Goal: Task Accomplishment & Management: Manage account settings

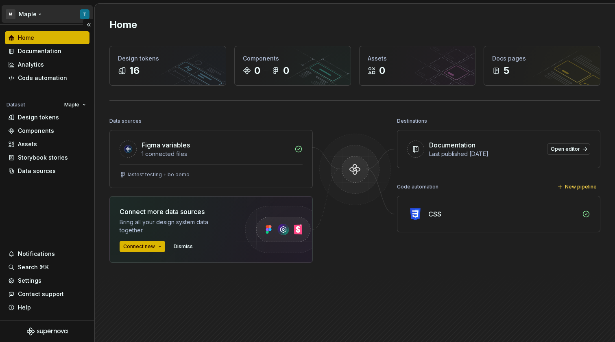
click at [33, 16] on html "M Maple T Home Documentation Analytics Code automation Dataset Maple Design tok…" at bounding box center [307, 171] width 615 height 342
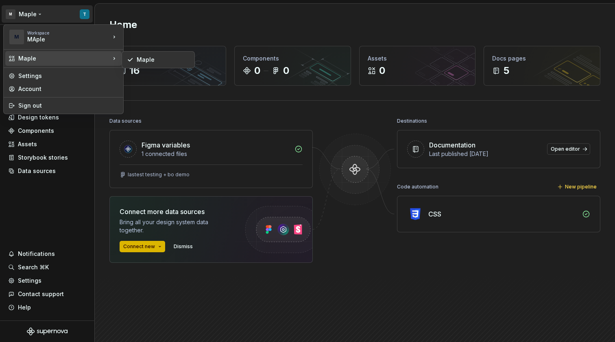
click at [51, 60] on div "Maple" at bounding box center [64, 58] width 92 height 8
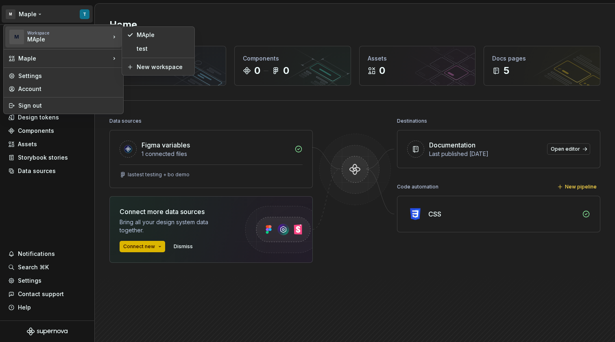
click at [80, 40] on div "MAple" at bounding box center [61, 39] width 69 height 8
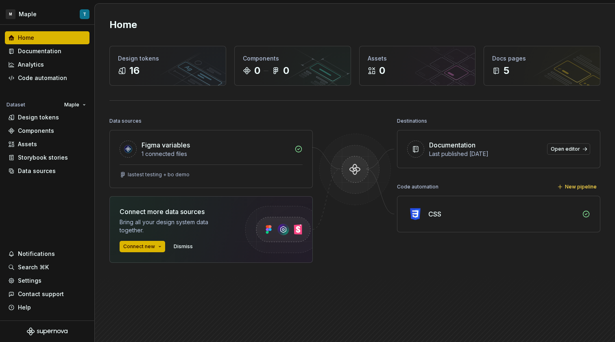
click at [211, 23] on html "M Maple T Home Documentation Analytics Code automation Dataset Maple Design tok…" at bounding box center [307, 171] width 615 height 342
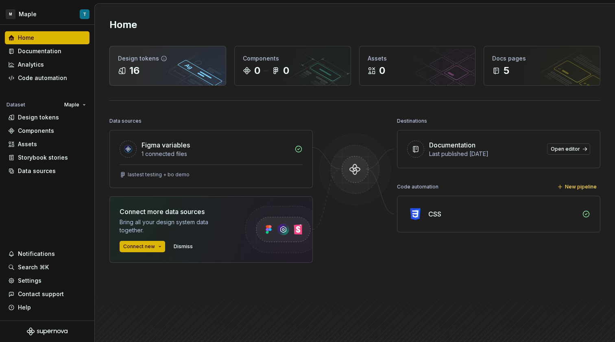
click at [160, 78] on div "Design tokens 16" at bounding box center [168, 65] width 116 height 39
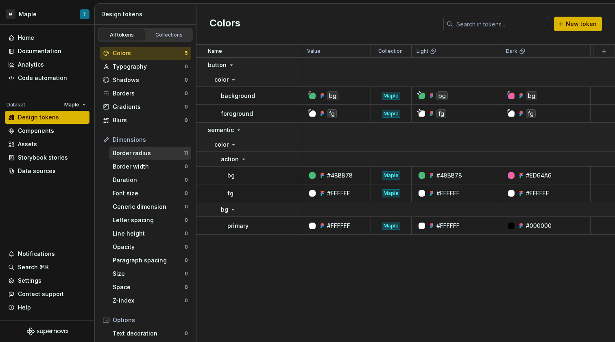
click at [146, 152] on div "Border radius" at bounding box center [148, 153] width 71 height 8
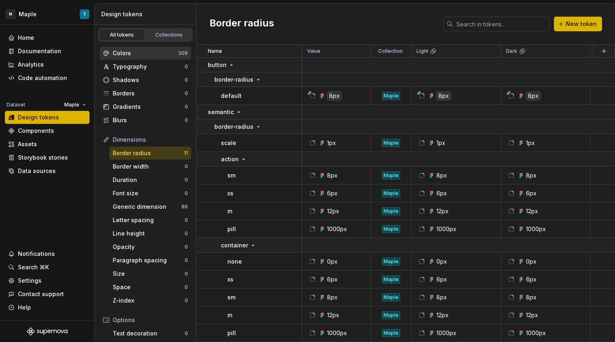
click at [135, 55] on div "Colors" at bounding box center [145, 53] width 65 height 8
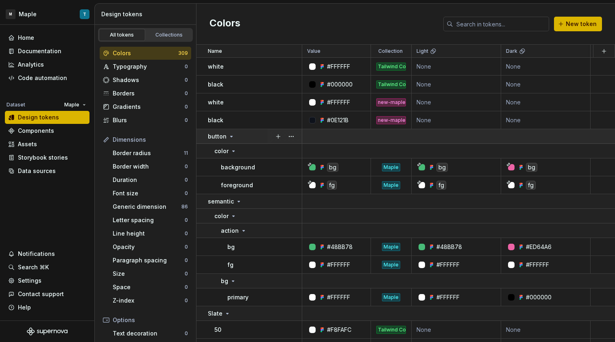
click at [228, 142] on td "button" at bounding box center [249, 136] width 106 height 15
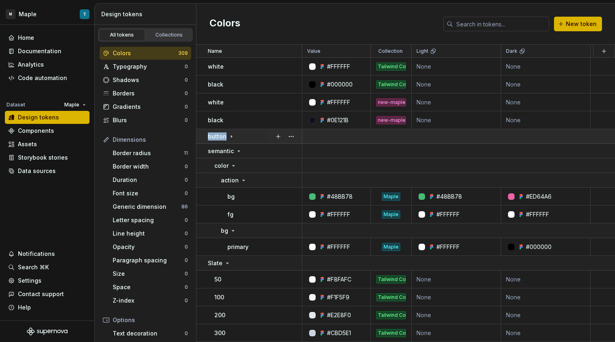
click at [217, 137] on p "button" at bounding box center [217, 137] width 19 height 8
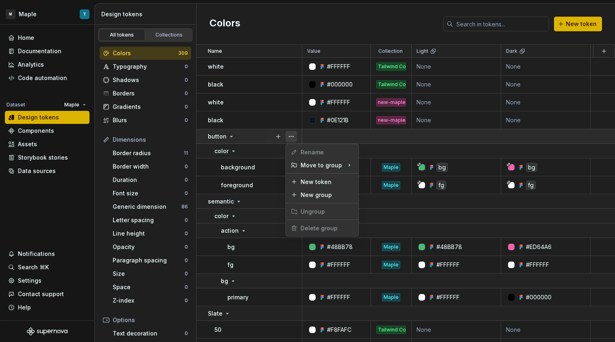
click at [289, 135] on button "button" at bounding box center [290, 136] width 11 height 11
click at [224, 140] on html "M Maple T Home Documentation Analytics Code automation Dataset Maple Design tok…" at bounding box center [307, 171] width 615 height 342
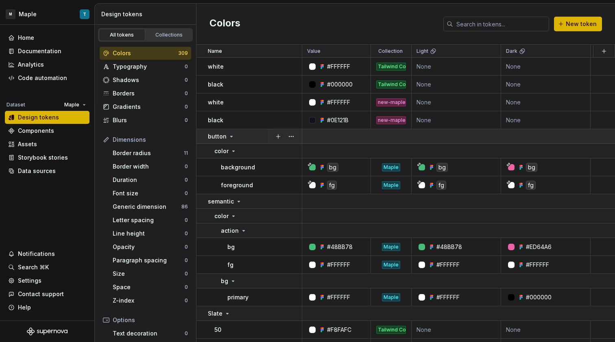
click at [226, 138] on div "button" at bounding box center [221, 137] width 27 height 8
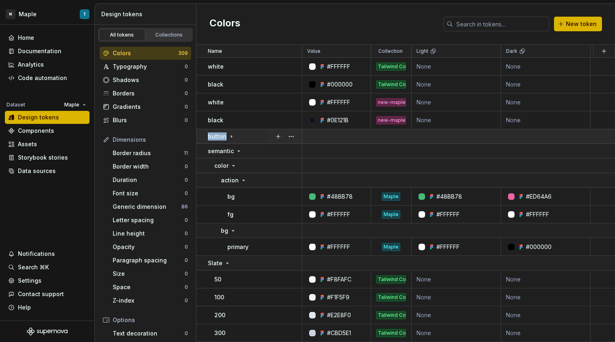
click at [221, 137] on p "button" at bounding box center [217, 137] width 19 height 8
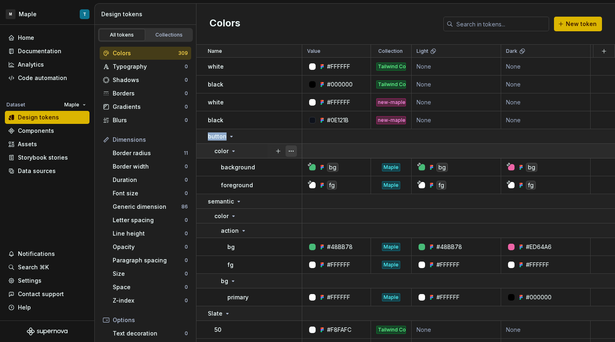
click at [293, 150] on button "button" at bounding box center [290, 151] width 11 height 11
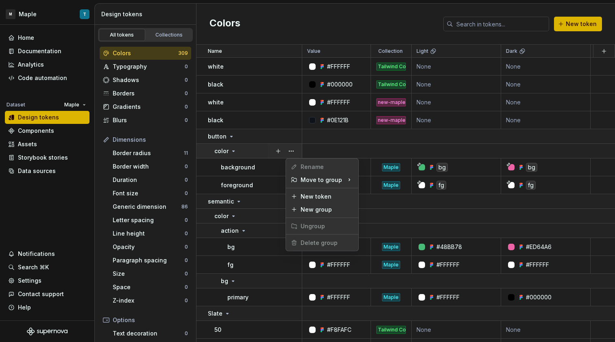
click at [242, 142] on html "M Maple T Home Documentation Analytics Code automation Dataset Maple Design tok…" at bounding box center [307, 171] width 615 height 342
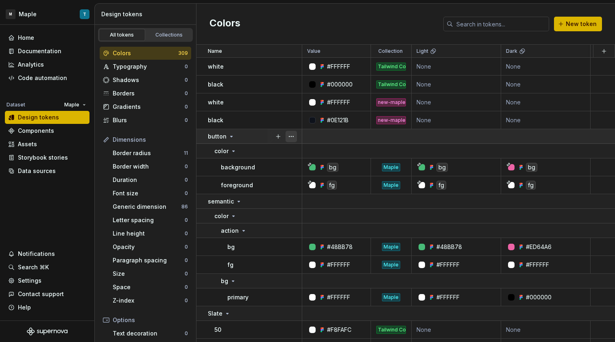
click at [290, 135] on button "button" at bounding box center [290, 136] width 11 height 11
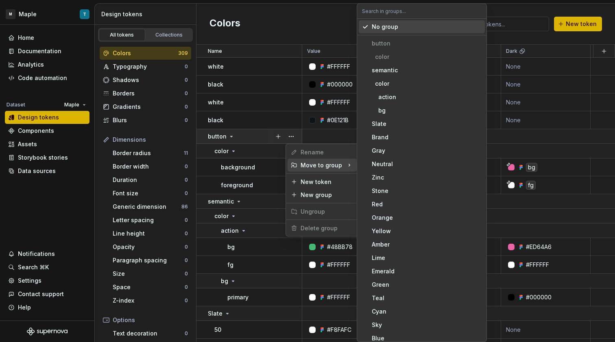
click at [316, 164] on div "Move to group" at bounding box center [321, 165] width 69 height 13
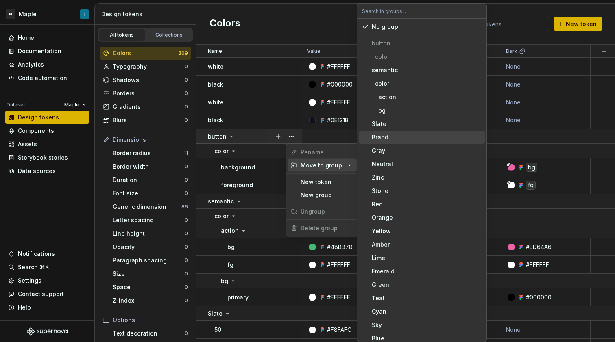
click at [233, 141] on html "M Maple T Home Documentation Analytics Code automation Dataset Maple Design tok…" at bounding box center [307, 171] width 615 height 342
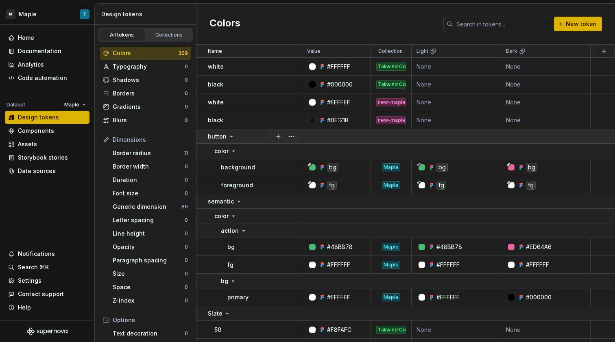
drag, startPoint x: 242, startPoint y: 139, endPoint x: 268, endPoint y: 140, distance: 25.7
click at [268, 140] on div "button" at bounding box center [255, 137] width 94 height 8
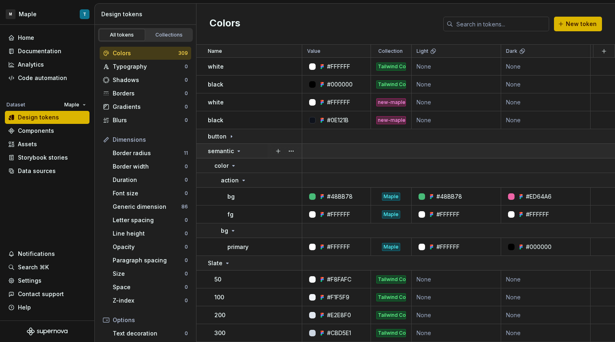
scroll to position [8, 0]
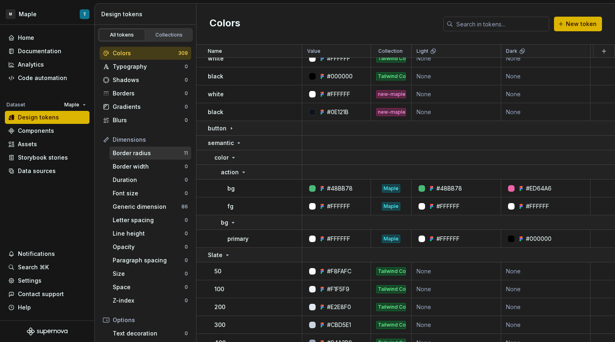
click at [139, 157] on div "Border radius" at bounding box center [148, 153] width 71 height 8
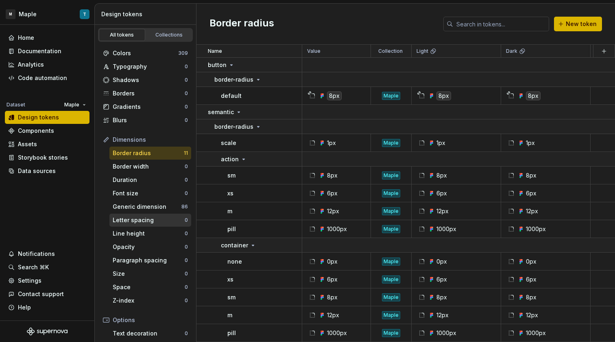
scroll to position [8, 0]
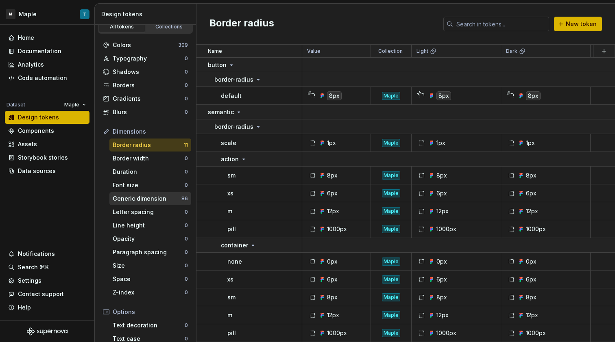
click at [151, 201] on div "Generic dimension" at bounding box center [147, 199] width 69 height 8
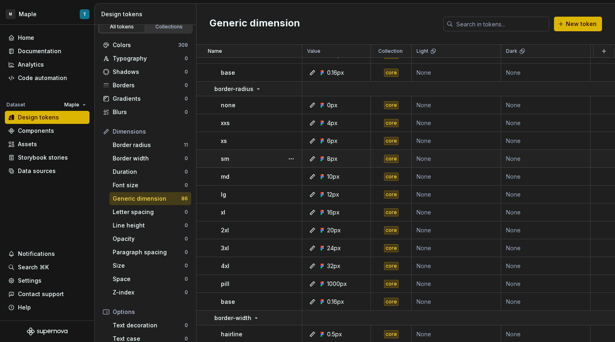
scroll to position [1343, 0]
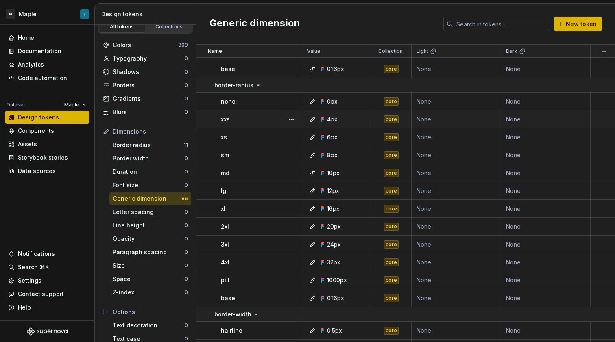
click at [244, 111] on td "xxs" at bounding box center [249, 120] width 106 height 18
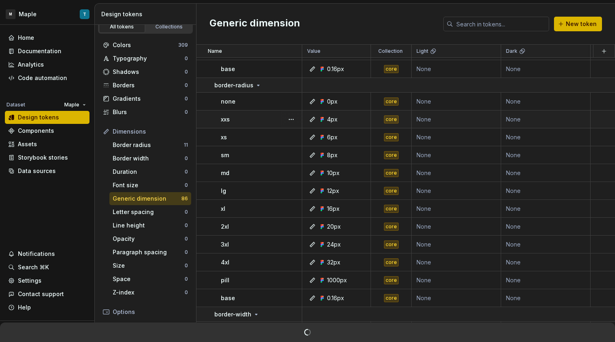
click at [248, 120] on div "xxs" at bounding box center [261, 119] width 81 height 8
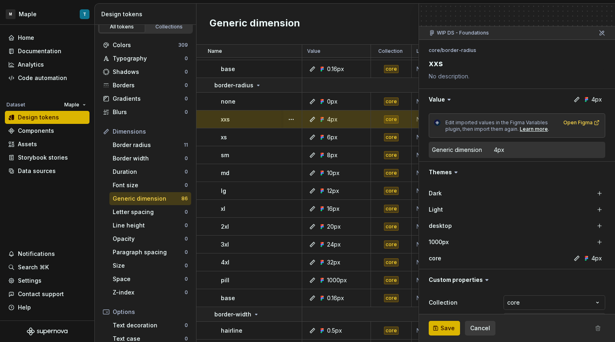
scroll to position [74, 0]
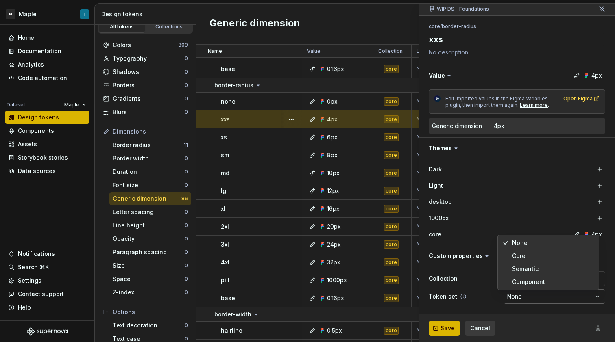
click at [530, 297] on html "M Maple T Home Documentation Analytics Code automation Dataset Maple Design tok…" at bounding box center [307, 171] width 615 height 342
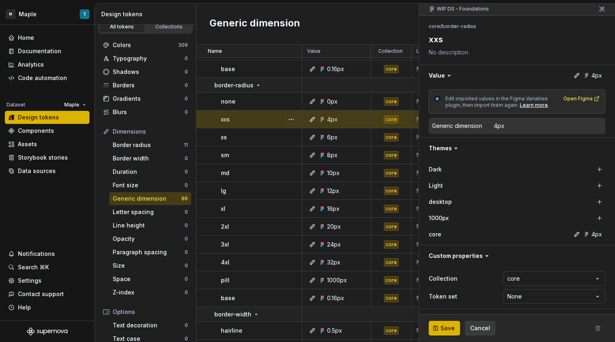
click at [529, 297] on html "M Maple T Home Documentation Analytics Code automation Dataset Maple Design tok…" at bounding box center [307, 171] width 615 height 342
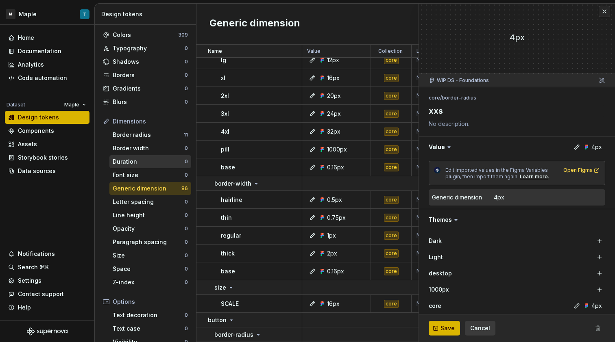
scroll to position [35, 0]
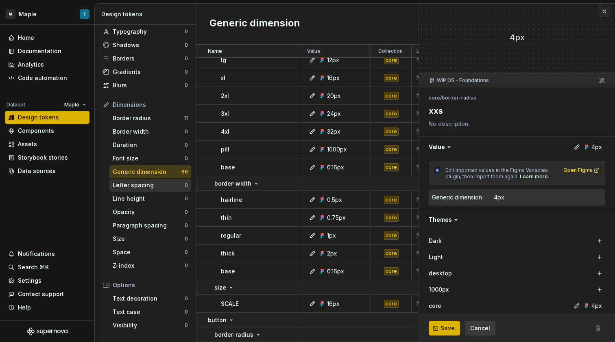
click at [148, 179] on div "Letter spacing 0" at bounding box center [150, 185] width 82 height 13
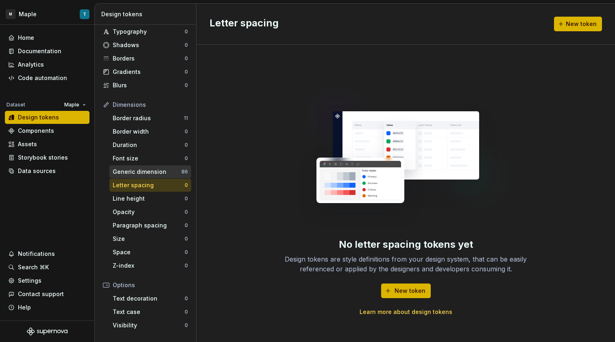
click at [148, 174] on div "Generic dimension" at bounding box center [147, 172] width 69 height 8
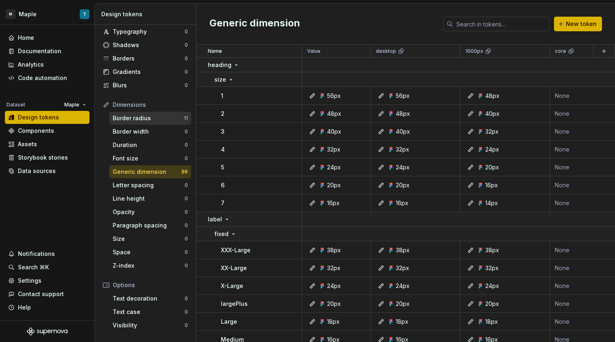
click at [154, 123] on div "Border radius 11" at bounding box center [150, 118] width 82 height 13
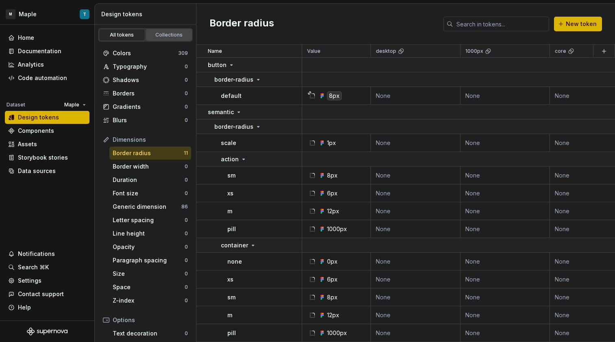
click at [173, 36] on div "Collections" at bounding box center [169, 35] width 41 height 7
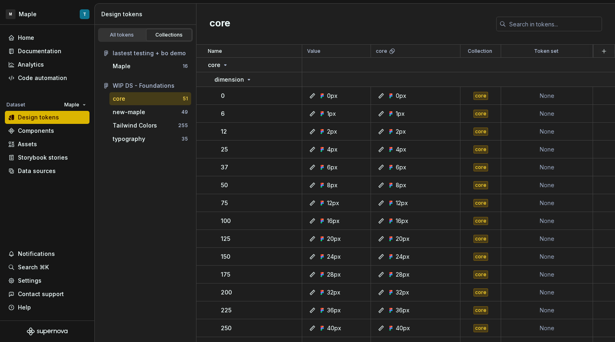
click at [166, 98] on div "core" at bounding box center [148, 99] width 70 height 8
click at [157, 86] on div "WIP DS - Foundations" at bounding box center [150, 86] width 75 height 8
click at [163, 62] on div "Maple 16" at bounding box center [150, 66] width 82 height 13
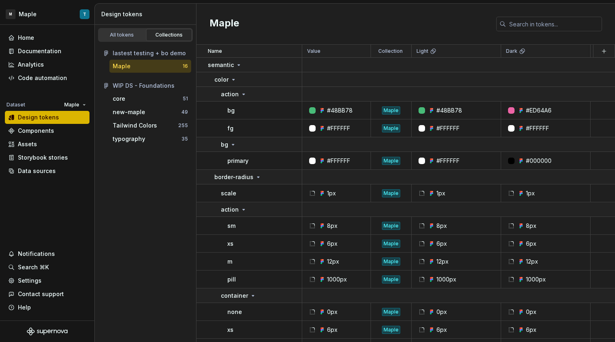
click at [172, 66] on div "Maple" at bounding box center [148, 66] width 70 height 8
click at [137, 71] on div "Maple 16" at bounding box center [150, 66] width 82 height 13
click at [138, 71] on div "Maple 16" at bounding box center [150, 66] width 82 height 13
click at [122, 43] on div "lastest testing + bo demo Maple 16 WIP DS - Foundations core 51 new-maple 49 Ta…" at bounding box center [145, 96] width 101 height 109
click at [122, 40] on link "All tokens" at bounding box center [122, 35] width 46 height 12
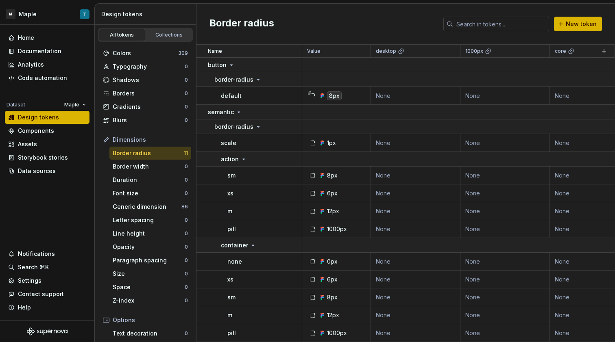
click at [122, 37] on div "All tokens" at bounding box center [122, 35] width 41 height 7
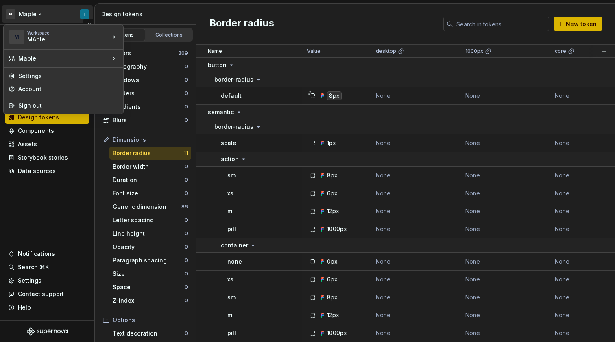
click at [36, 15] on html "M Maple T Home Documentation Analytics Code automation Dataset Maple Design tok…" at bounding box center [307, 171] width 615 height 342
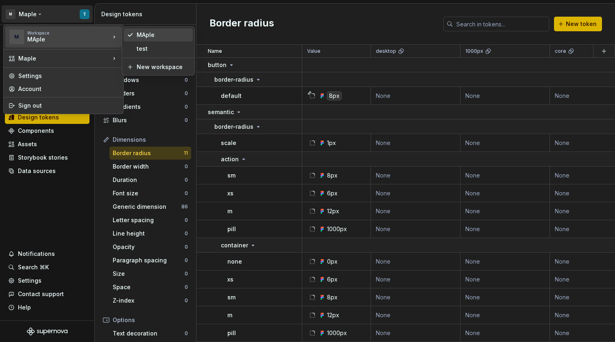
click at [176, 32] on div "MAple" at bounding box center [163, 35] width 53 height 8
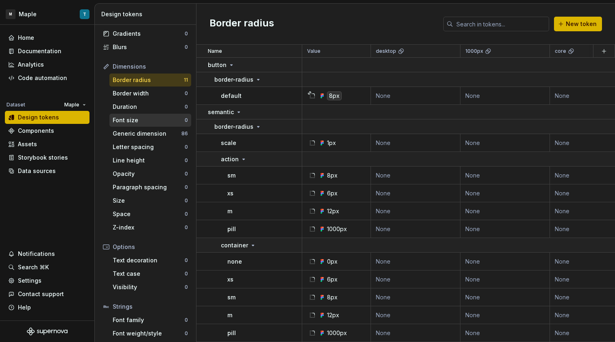
scroll to position [57, 0]
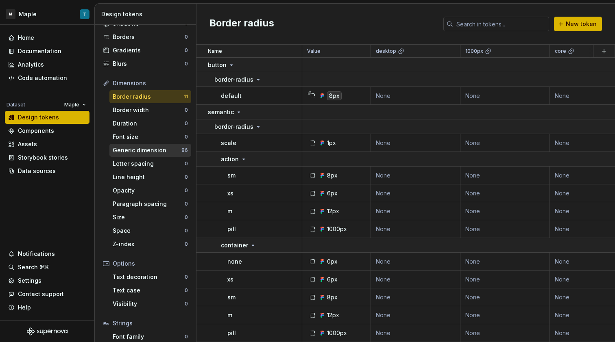
click at [153, 156] on div "Generic dimension 86" at bounding box center [150, 150] width 82 height 13
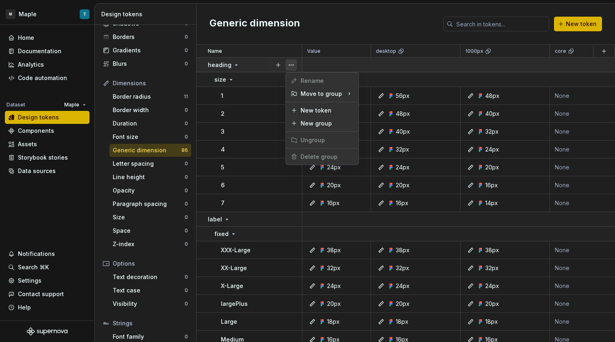
click at [294, 65] on button "button" at bounding box center [290, 64] width 11 height 11
click at [236, 117] on html "M Maple T Home Documentation Analytics Code automation Dataset Maple Design tok…" at bounding box center [307, 171] width 615 height 342
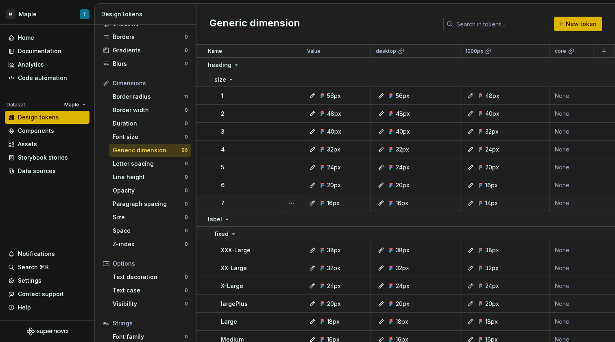
click at [277, 205] on div "7" at bounding box center [261, 203] width 81 height 8
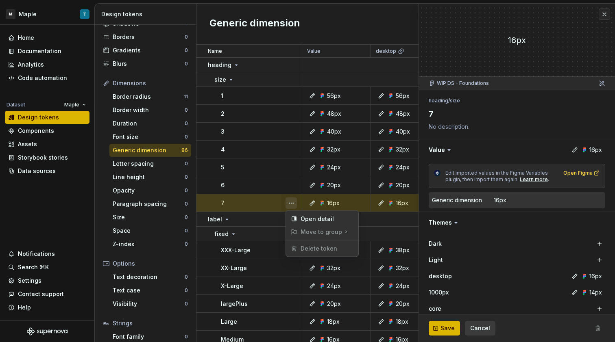
click at [286, 205] on button "button" at bounding box center [290, 203] width 11 height 11
click at [594, 327] on html "M Maple T Home Documentation Analytics Code automation Dataset Maple Design tok…" at bounding box center [307, 171] width 615 height 342
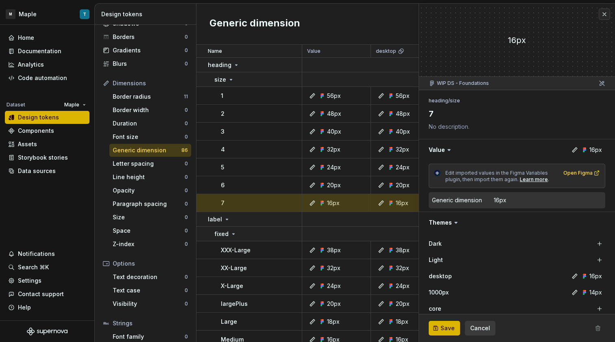
click at [593, 329] on span at bounding box center [597, 328] width 15 height 15
click at [599, 16] on button "button" at bounding box center [604, 14] width 11 height 11
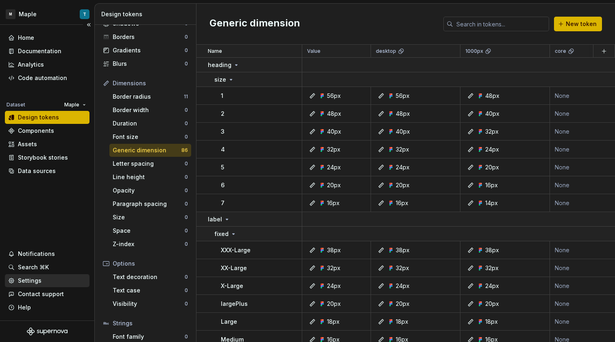
click at [55, 281] on div "Settings" at bounding box center [47, 281] width 78 height 8
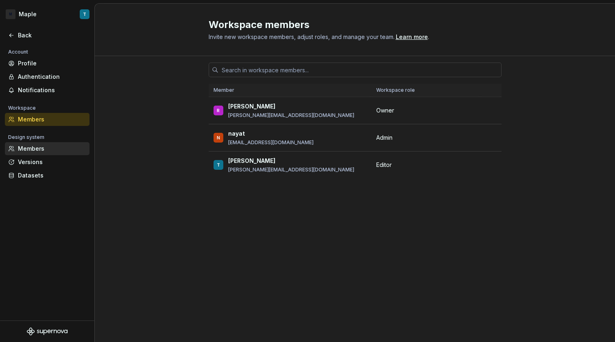
click at [41, 148] on div "Members" at bounding box center [52, 149] width 68 height 8
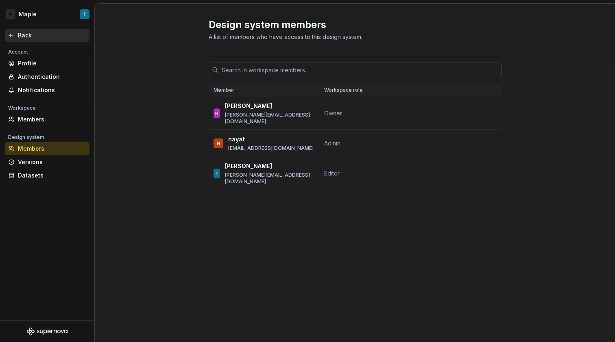
click at [36, 36] on div "Back" at bounding box center [52, 35] width 68 height 8
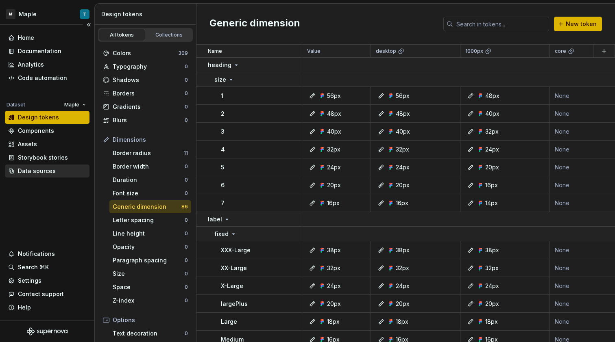
click at [49, 169] on div "Data sources" at bounding box center [37, 171] width 38 height 8
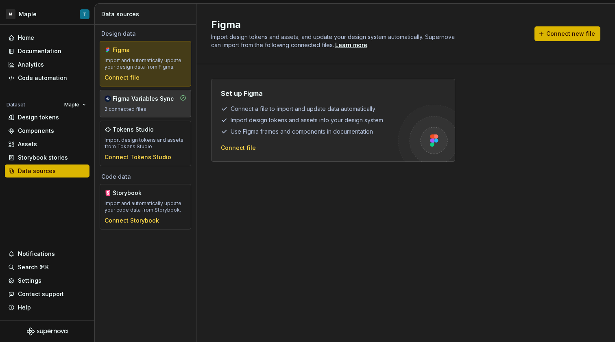
click at [161, 100] on div "Figma Variables Sync" at bounding box center [143, 99] width 61 height 8
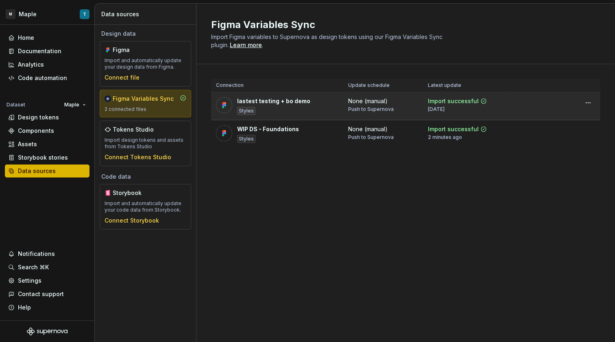
click at [272, 102] on div "lastest testing + bo demo" at bounding box center [273, 101] width 73 height 8
click at [271, 100] on div "lastest testing + bo demo" at bounding box center [273, 101] width 73 height 8
click at [313, 102] on div "lastest testing + bo demo Styles" at bounding box center [277, 106] width 122 height 18
drag, startPoint x: 313, startPoint y: 99, endPoint x: 253, endPoint y: 96, distance: 59.5
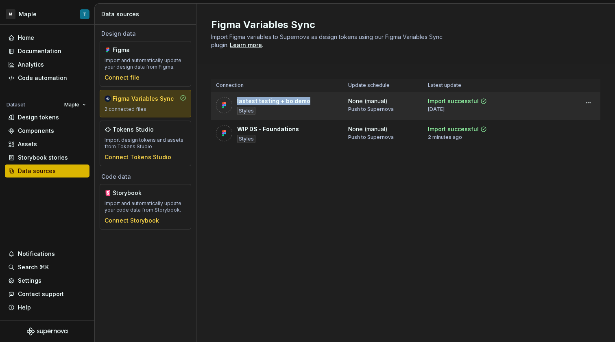
click at [243, 96] on td "lastest testing + bo demo Styles" at bounding box center [277, 106] width 132 height 28
click at [597, 102] on td at bounding box center [588, 102] width 24 height 21
click at [589, 103] on html "M Maple T Home Documentation Analytics Code automation Dataset Maple Design tok…" at bounding box center [307, 171] width 615 height 342
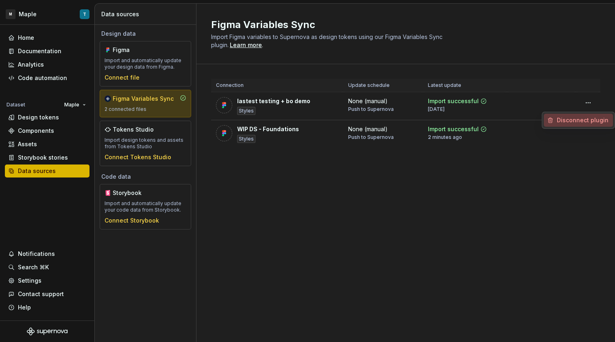
click at [590, 115] on div "Disconnect plugin" at bounding box center [578, 120] width 69 height 13
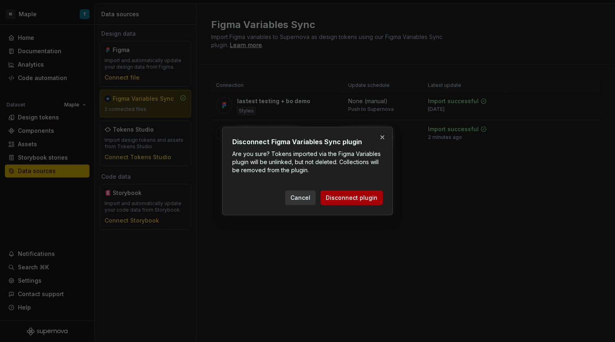
click at [368, 198] on span "Disconnect plugin" at bounding box center [352, 198] width 52 height 8
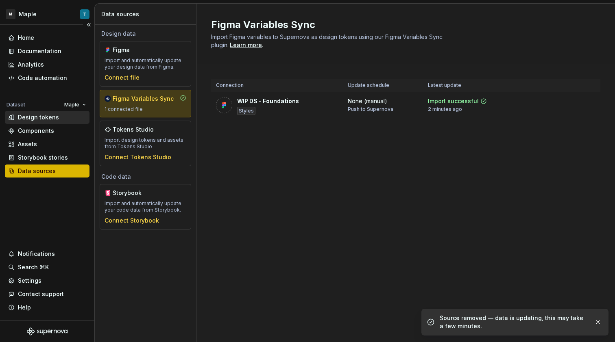
click at [40, 118] on div "Design tokens" at bounding box center [38, 117] width 41 height 8
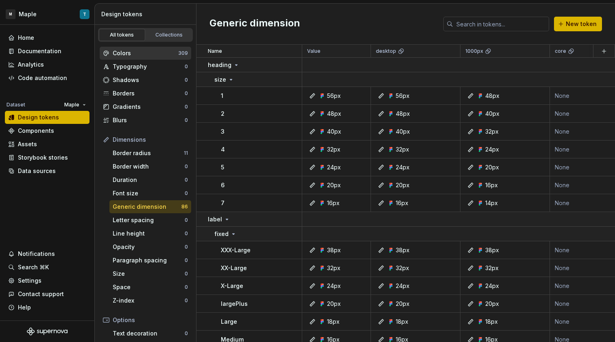
click at [148, 52] on div "Colors" at bounding box center [145, 53] width 65 height 8
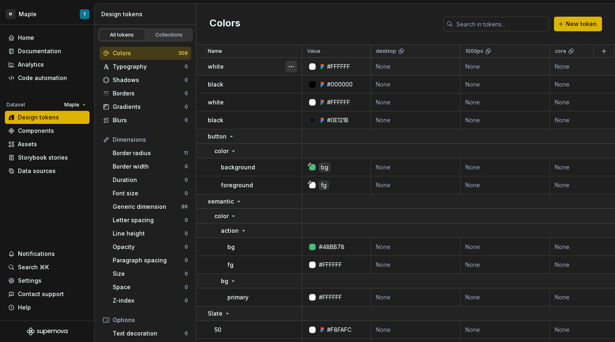
click at [290, 65] on button "button" at bounding box center [290, 66] width 11 height 11
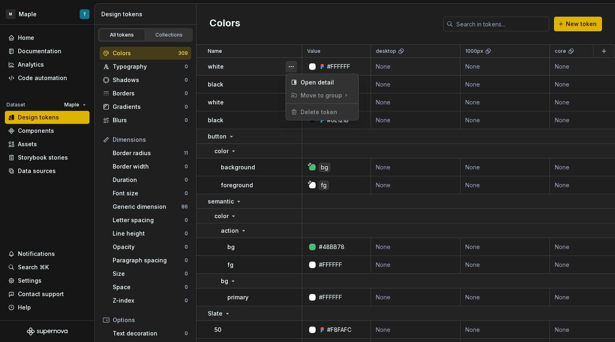
click at [290, 64] on button "button" at bounding box center [290, 66] width 11 height 11
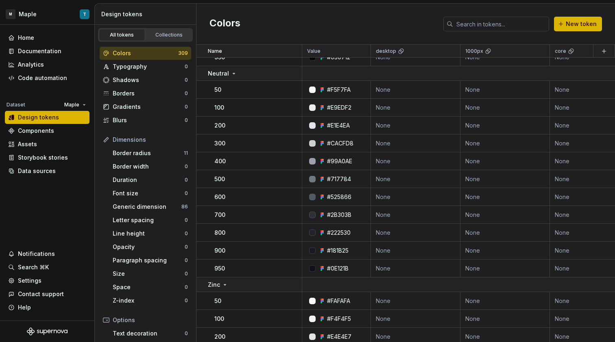
scroll to position [88, 0]
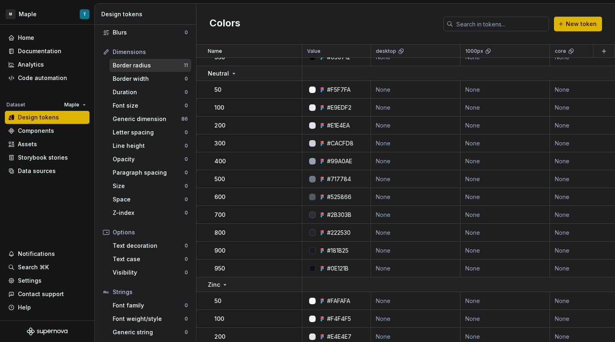
click at [147, 65] on div "Border radius" at bounding box center [148, 65] width 71 height 8
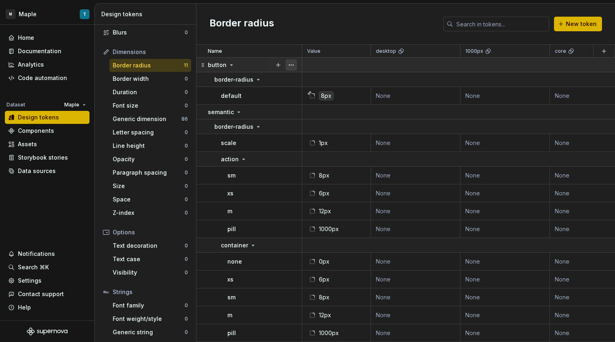
click at [289, 66] on button "button" at bounding box center [290, 64] width 11 height 11
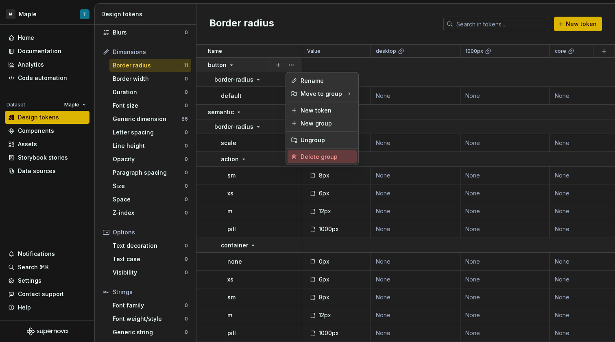
click at [324, 158] on div "Delete group" at bounding box center [326, 157] width 53 height 8
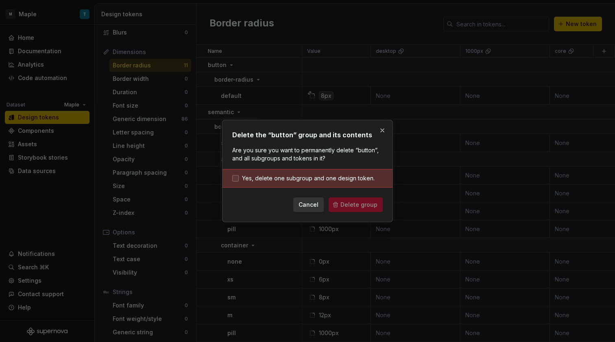
click at [294, 182] on span "Yes, delete one subgroup and one design token." at bounding box center [308, 178] width 133 height 8
click at [364, 202] on span "Delete group" at bounding box center [358, 205] width 37 height 8
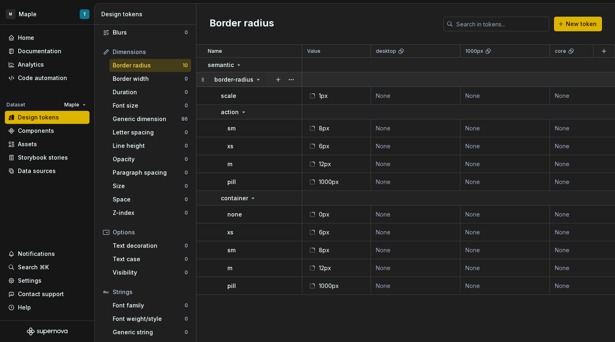
click at [255, 74] on td "border-radius" at bounding box center [249, 79] width 106 height 15
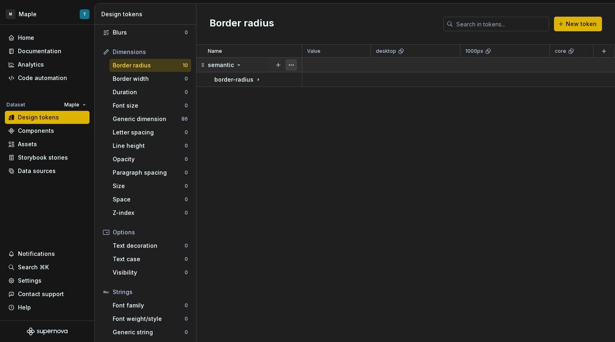
click at [288, 63] on button "button" at bounding box center [290, 64] width 11 height 11
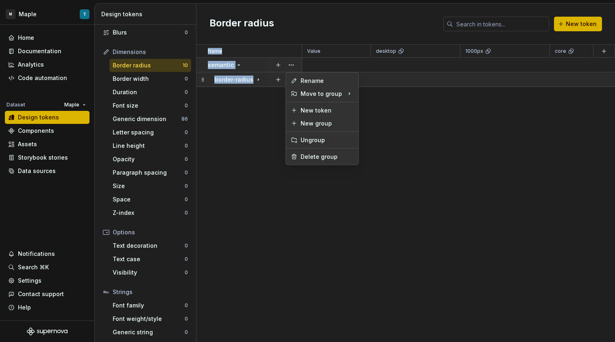
click at [242, 87] on html "M Maple T Home Documentation Analytics Code automation Dataset Maple Design tok…" at bounding box center [307, 171] width 615 height 342
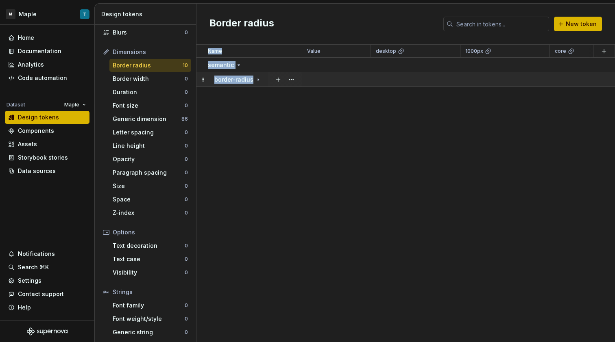
click at [248, 84] on td "border-radius" at bounding box center [249, 79] width 106 height 15
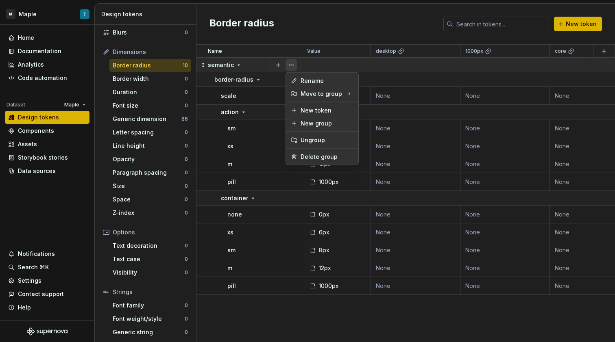
click at [292, 61] on button "button" at bounding box center [290, 64] width 11 height 11
click at [326, 155] on div "Delete group" at bounding box center [326, 157] width 53 height 8
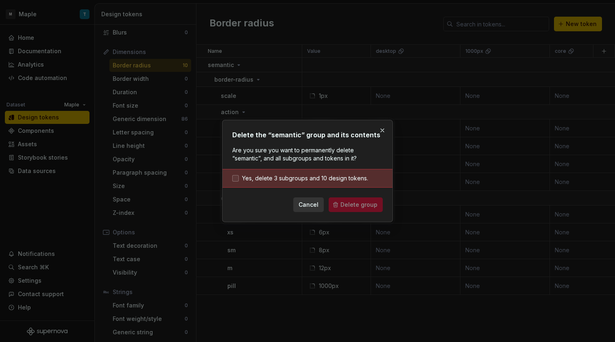
click at [317, 179] on span "Yes, delete 3 subgroups and 10 design tokens." at bounding box center [305, 178] width 126 height 8
click at [347, 204] on span "Delete group" at bounding box center [358, 205] width 37 height 8
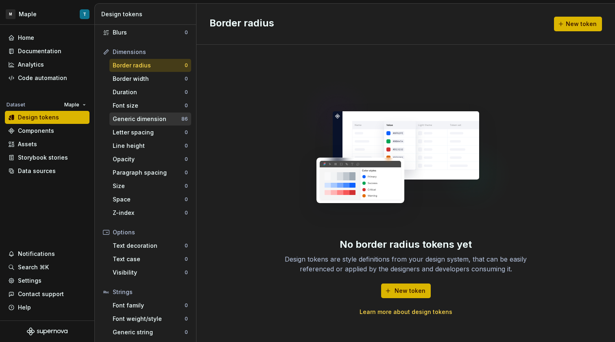
click at [161, 113] on div "Generic dimension 86" at bounding box center [150, 119] width 82 height 13
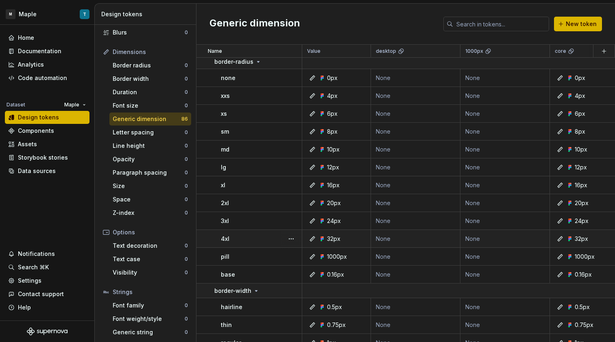
scroll to position [1478, 0]
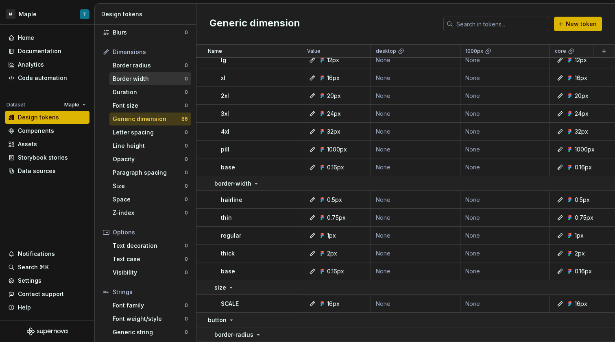
click at [149, 82] on div "Border width" at bounding box center [149, 79] width 72 height 8
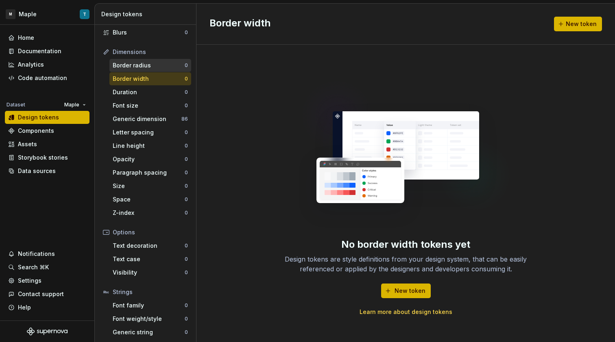
click at [150, 71] on div "Border radius 0" at bounding box center [150, 65] width 82 height 13
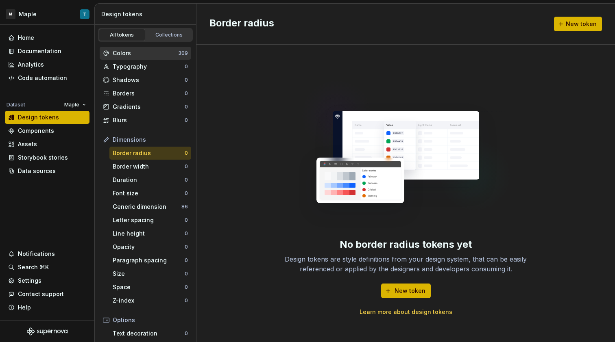
click at [150, 59] on div "Colors 309" at bounding box center [145, 53] width 91 height 13
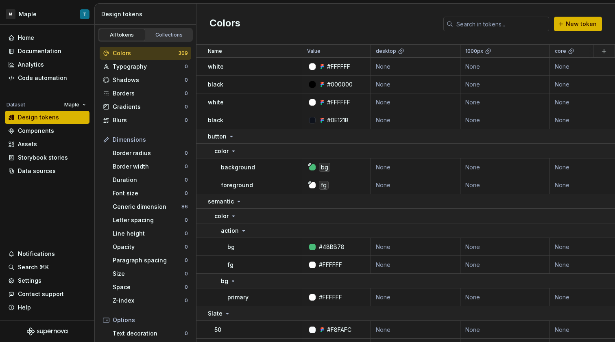
click at [152, 53] on div "Colors" at bounding box center [145, 53] width 65 height 8
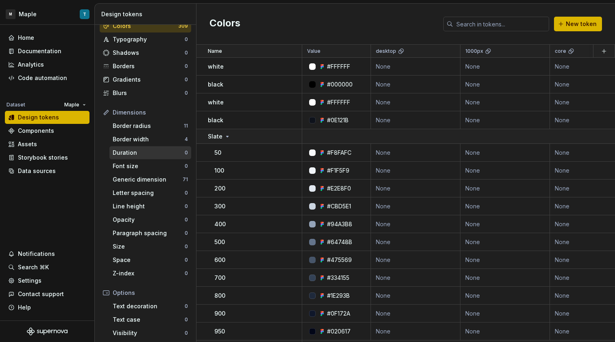
scroll to position [38, 0]
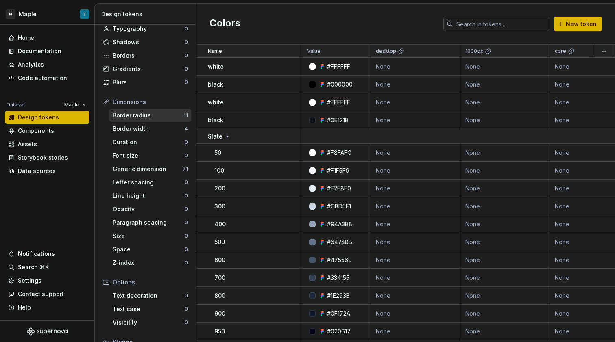
click at [143, 114] on div "Border radius" at bounding box center [148, 115] width 71 height 8
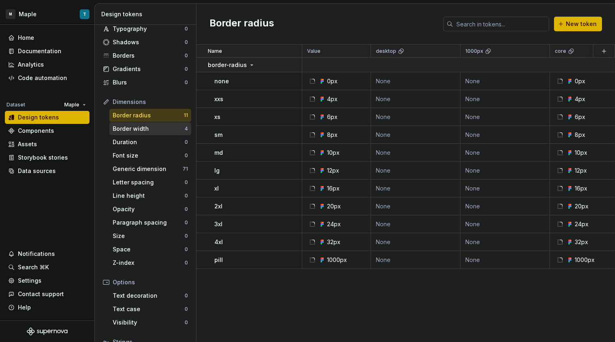
click at [169, 126] on div "Border width" at bounding box center [149, 129] width 72 height 8
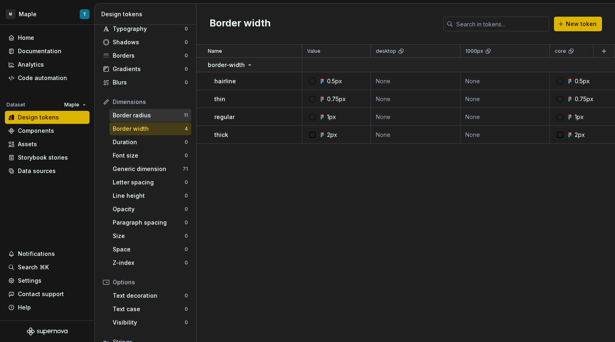
click at [158, 112] on div "Border radius" at bounding box center [148, 115] width 71 height 8
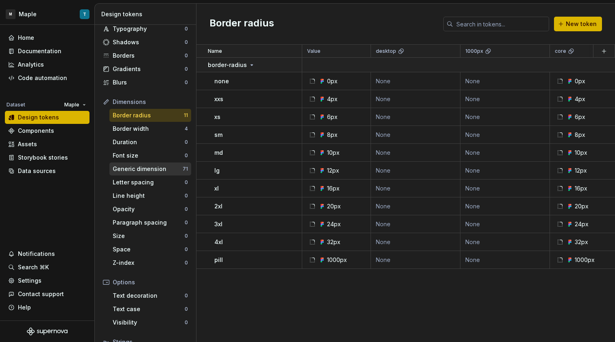
click at [156, 167] on div "Generic dimension" at bounding box center [148, 169] width 70 height 8
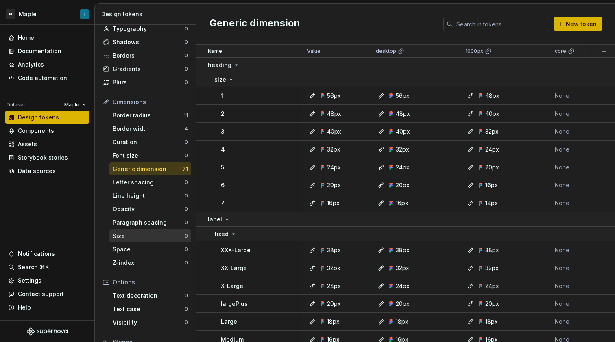
click at [139, 233] on div "Size" at bounding box center [149, 236] width 72 height 8
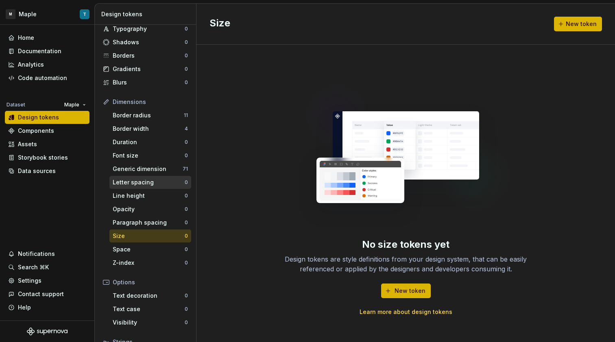
click at [139, 185] on div "Letter spacing" at bounding box center [149, 183] width 72 height 8
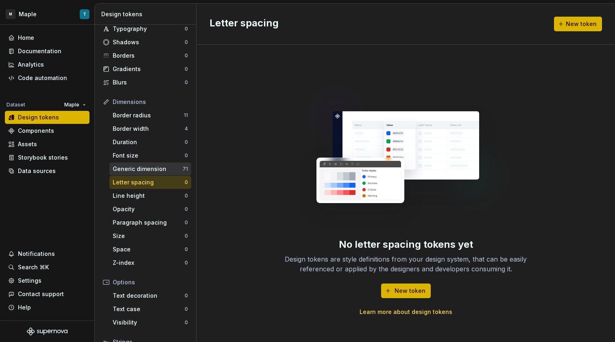
click at [141, 173] on div "Generic dimension 71" at bounding box center [150, 169] width 82 height 13
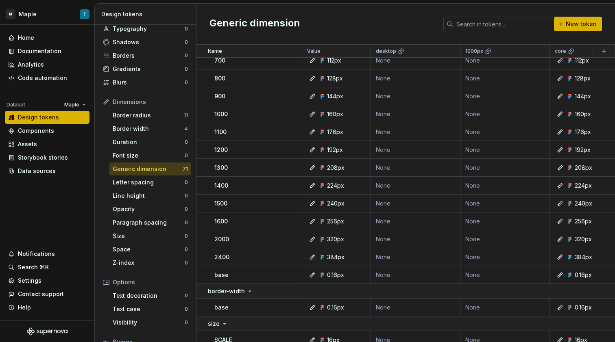
scroll to position [1268, 0]
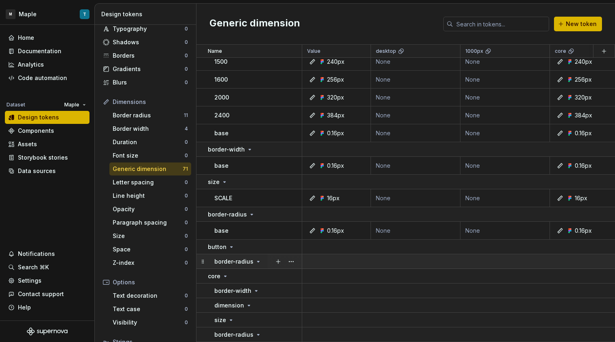
click at [253, 258] on div "border-radius" at bounding box center [237, 262] width 47 height 8
click at [255, 259] on icon at bounding box center [258, 262] width 7 height 7
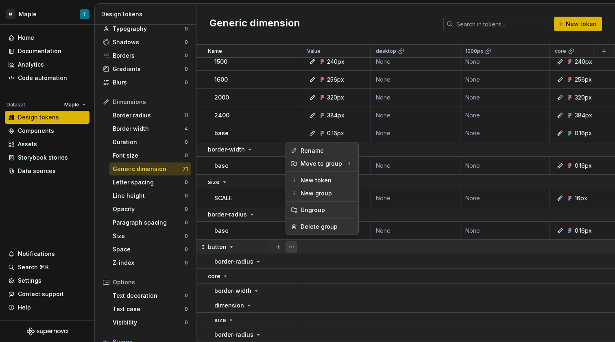
click at [293, 242] on button "button" at bounding box center [290, 247] width 11 height 11
click at [309, 217] on div "Rename Move to group New token New group Ungroup Delete group" at bounding box center [321, 188] width 73 height 93
click at [297, 232] on div "Delete group" at bounding box center [321, 226] width 69 height 13
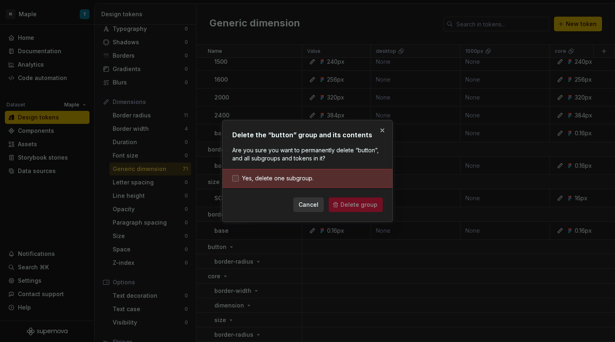
click at [289, 176] on span "Yes, delete one subgroup." at bounding box center [278, 178] width 72 height 8
click at [346, 201] on button "Delete group" at bounding box center [356, 205] width 54 height 15
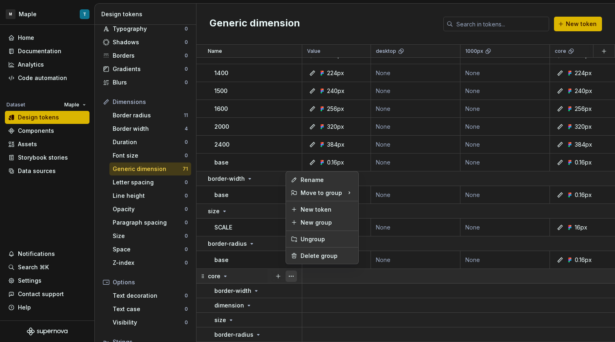
click at [295, 271] on button "button" at bounding box center [290, 276] width 11 height 11
click at [304, 257] on div "Delete group" at bounding box center [326, 256] width 53 height 8
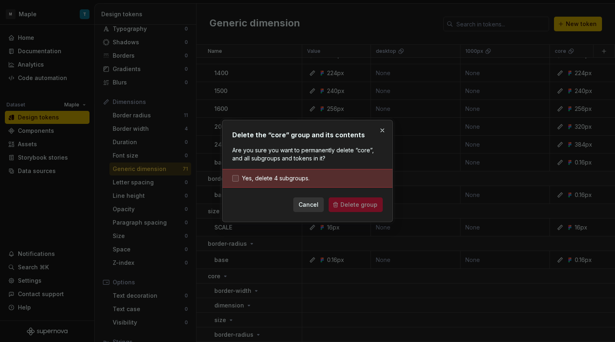
click at [285, 179] on span "Yes, delete 4 subgroups." at bounding box center [275, 178] width 67 height 8
click at [353, 209] on button "Delete group" at bounding box center [356, 205] width 54 height 15
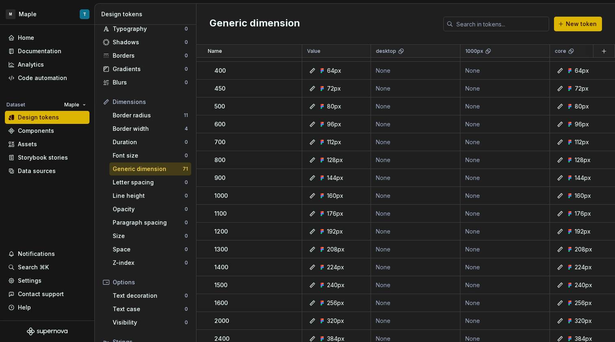
scroll to position [0, 0]
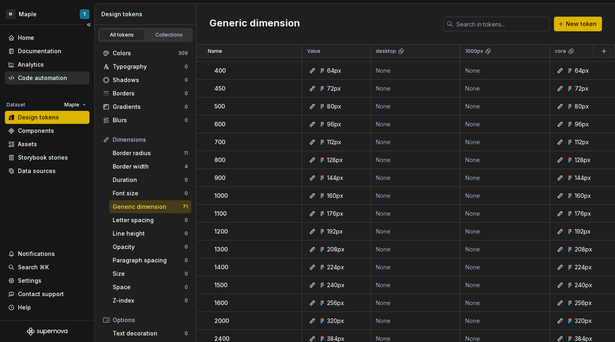
click at [61, 78] on div "Code automation" at bounding box center [42, 78] width 49 height 8
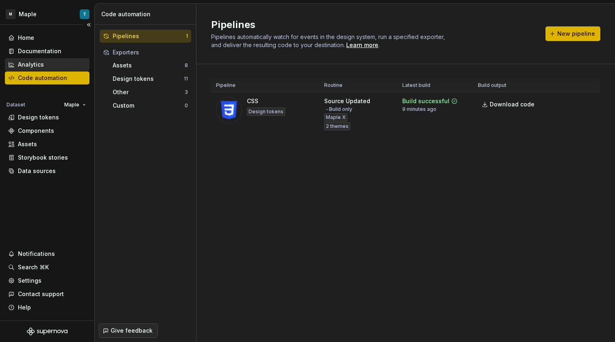
click at [58, 62] on div "Analytics" at bounding box center [47, 65] width 78 height 8
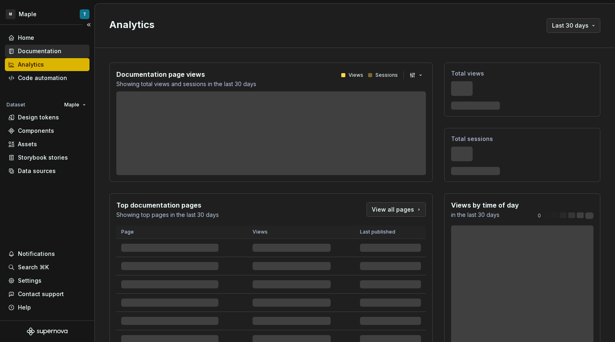
click at [72, 47] on div "Documentation" at bounding box center [47, 51] width 85 height 13
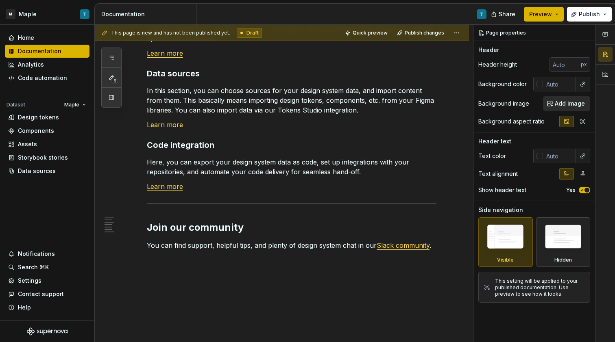
scroll to position [686, 0]
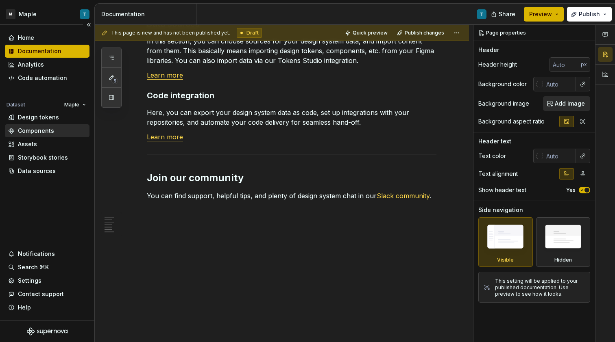
click at [61, 129] on div "Components" at bounding box center [47, 131] width 78 height 8
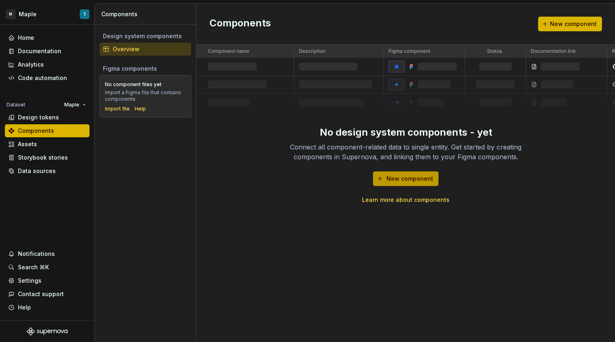
click at [403, 183] on span "New component" at bounding box center [409, 179] width 47 height 8
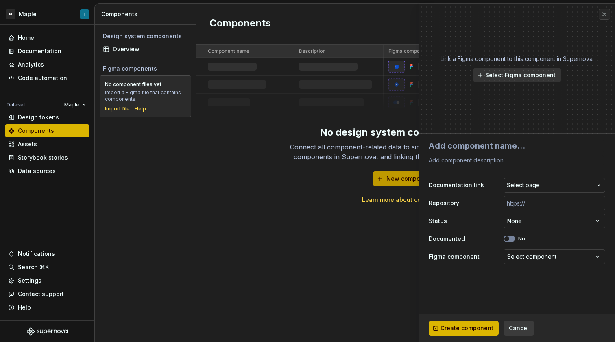
type textarea "*"
click at [514, 324] on button "Cancel" at bounding box center [518, 328] width 30 height 15
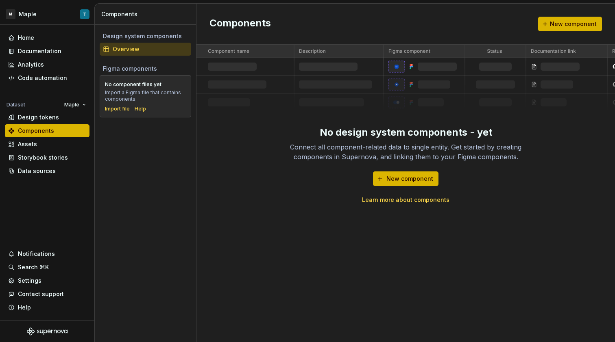
click at [122, 110] on div "Import file" at bounding box center [117, 109] width 25 height 7
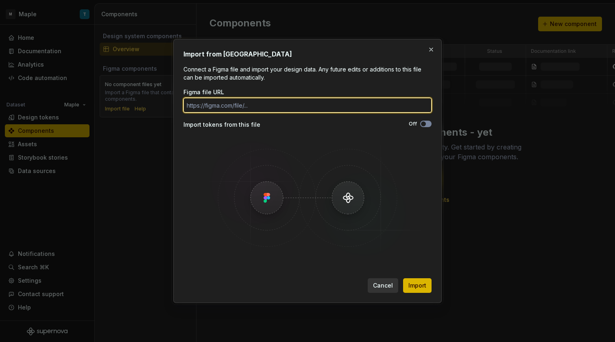
paste input "[URL][DOMAIN_NAME]"
type input "[URL][DOMAIN_NAME]"
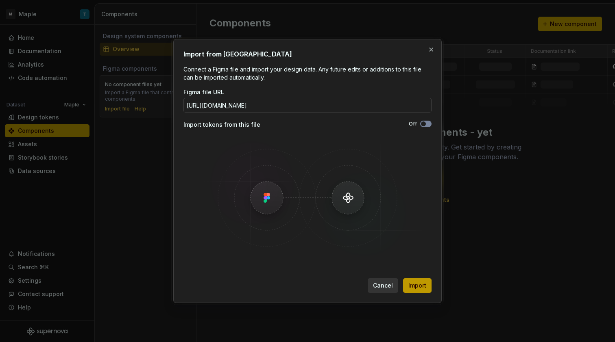
click at [429, 287] on button "Import" at bounding box center [417, 286] width 28 height 15
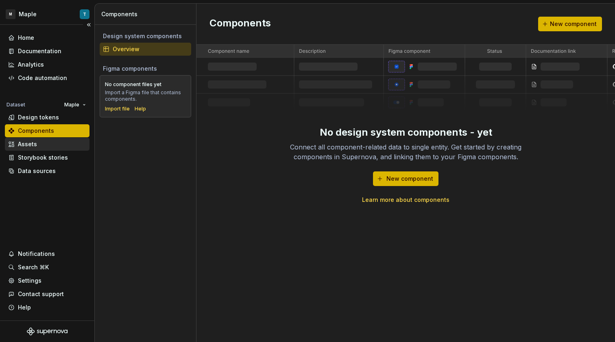
click at [60, 147] on div "Assets" at bounding box center [47, 144] width 78 height 8
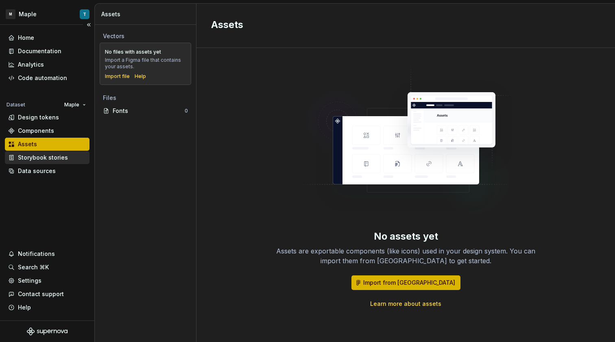
click at [62, 157] on div "Storybook stories" at bounding box center [43, 158] width 50 height 8
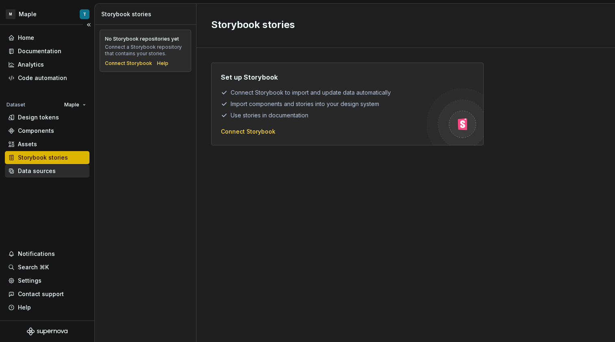
click at [49, 176] on div "Data sources" at bounding box center [47, 171] width 85 height 13
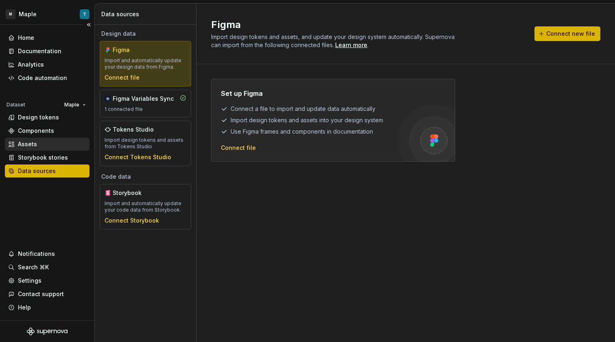
click at [45, 138] on div "Assets" at bounding box center [47, 144] width 85 height 13
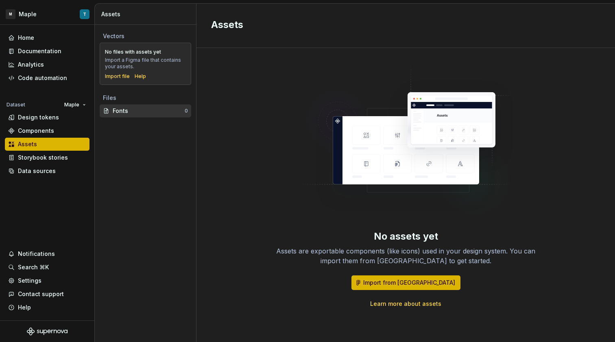
click at [153, 111] on div "Fonts" at bounding box center [149, 111] width 72 height 8
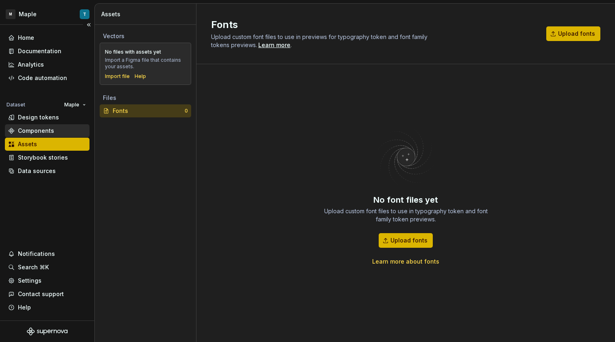
click at [48, 130] on div "Components" at bounding box center [36, 131] width 36 height 8
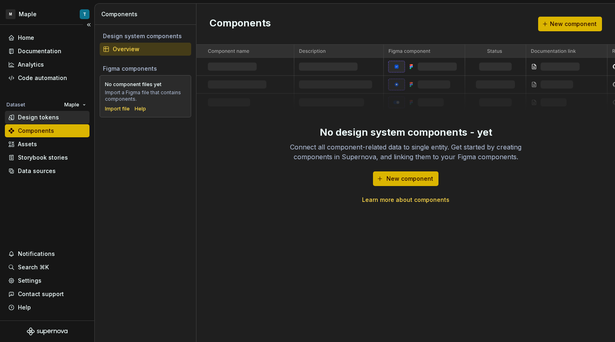
click at [34, 118] on div "Design tokens" at bounding box center [38, 117] width 41 height 8
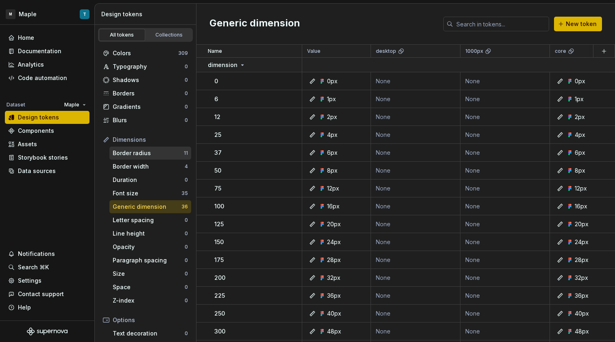
click at [147, 151] on div "Border radius" at bounding box center [148, 153] width 71 height 8
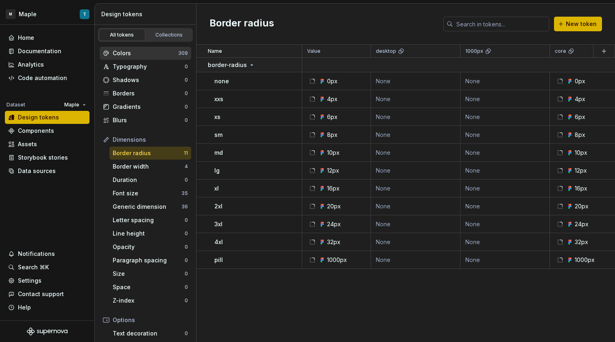
click at [153, 55] on div "Colors" at bounding box center [145, 53] width 65 height 8
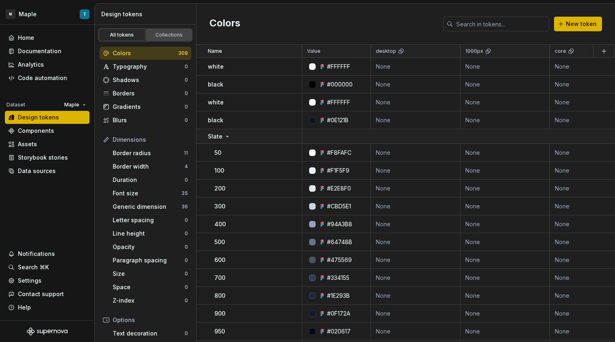
click at [161, 37] on div "Collections" at bounding box center [169, 35] width 41 height 7
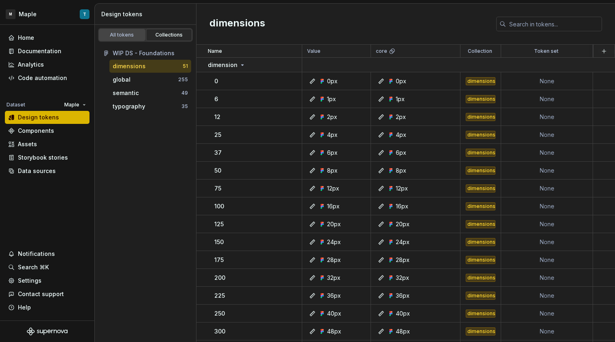
click at [141, 32] on div "All tokens" at bounding box center [122, 35] width 41 height 7
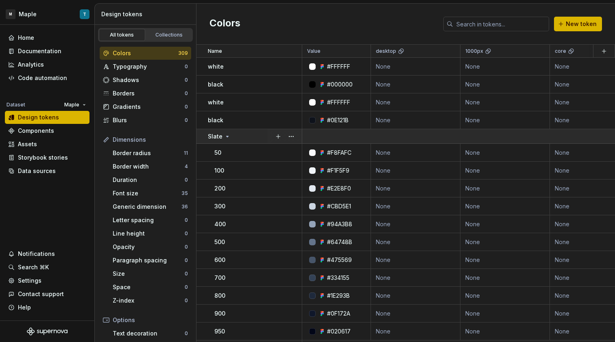
click at [226, 135] on icon at bounding box center [227, 136] width 7 height 7
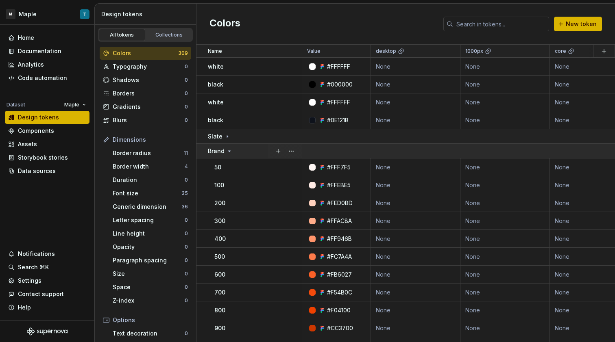
click at [227, 149] on icon at bounding box center [229, 151] width 7 height 7
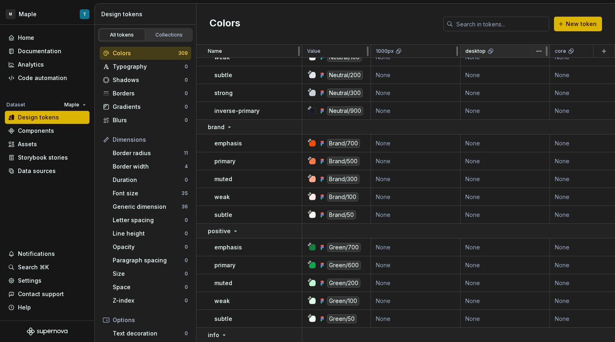
scroll to position [4819, 0]
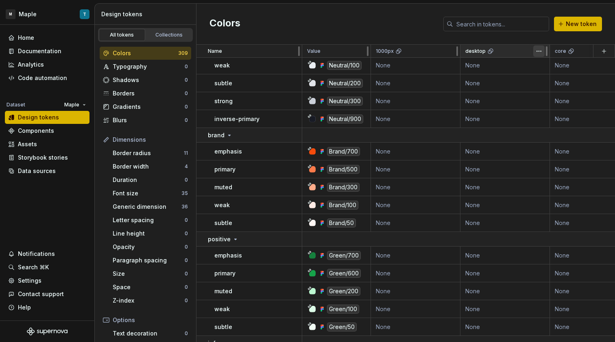
click at [538, 54] on button "button" at bounding box center [538, 51] width 11 height 11
click at [538, 52] on html "M Maple T Home Documentation Analytics Code automation Dataset Maple Design tok…" at bounding box center [307, 171] width 615 height 342
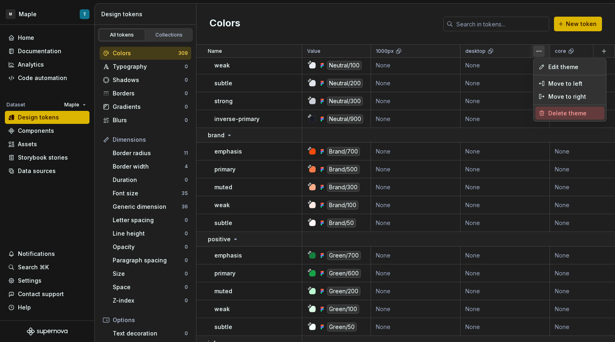
click at [560, 111] on span "Delete theme" at bounding box center [574, 113] width 53 height 8
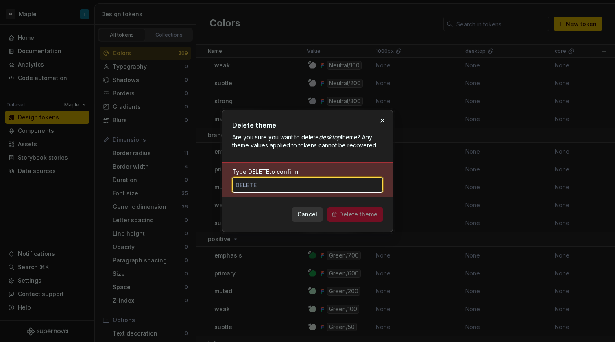
click at [333, 187] on input "Type DELETE to confirm" at bounding box center [307, 185] width 150 height 15
type input "DELETE"
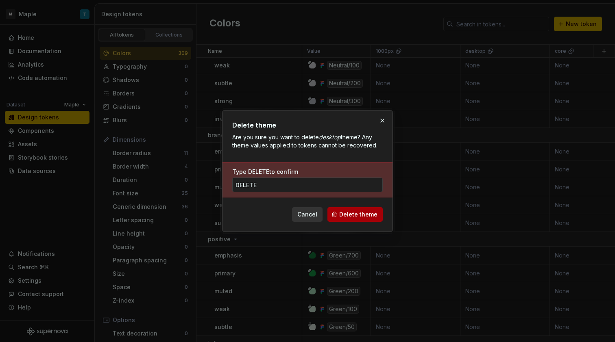
click at [346, 220] on button "Delete theme" at bounding box center [354, 214] width 55 height 15
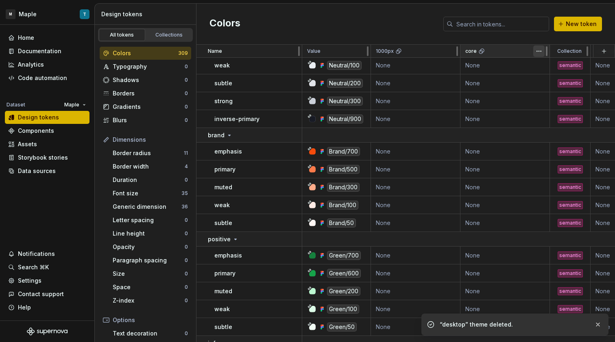
click at [542, 53] on html "M Maple T Home Documentation Analytics Code automation Dataset Maple Design tok…" at bounding box center [307, 171] width 615 height 342
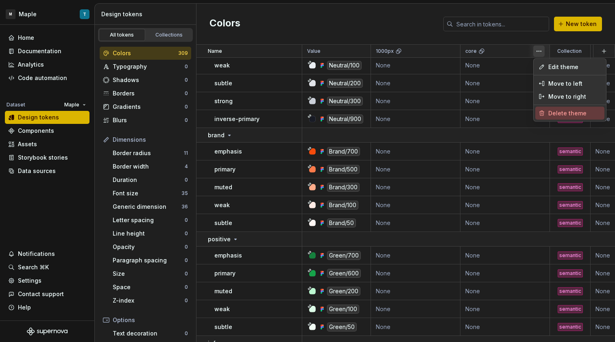
click at [554, 111] on span "Delete theme" at bounding box center [574, 113] width 53 height 8
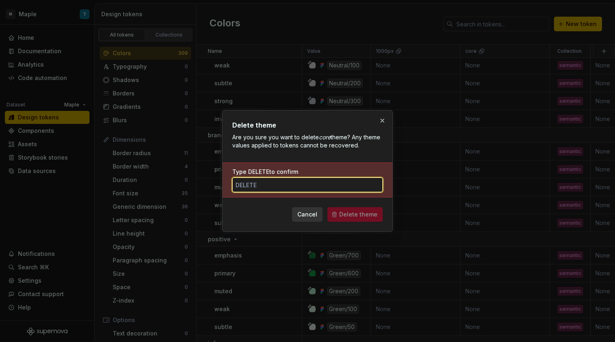
click at [302, 181] on input "Type DELETE to confirm" at bounding box center [307, 185] width 150 height 15
type input "DELETE"
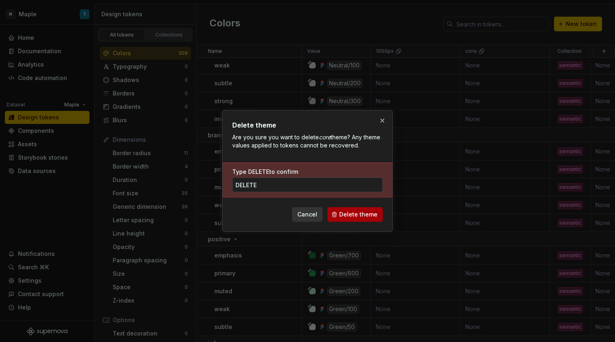
click at [337, 215] on button "Delete theme" at bounding box center [354, 214] width 55 height 15
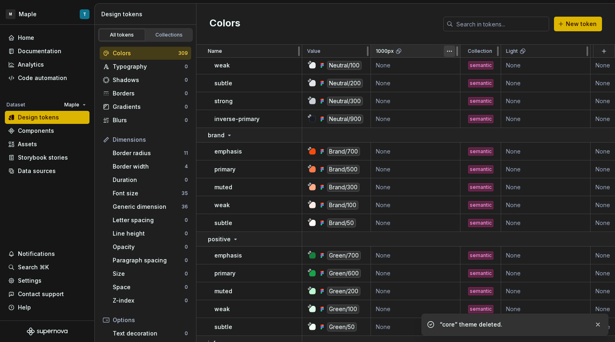
click at [449, 54] on html "M Maple T Home Documentation Analytics Code automation Dataset Maple Design tok…" at bounding box center [307, 171] width 615 height 342
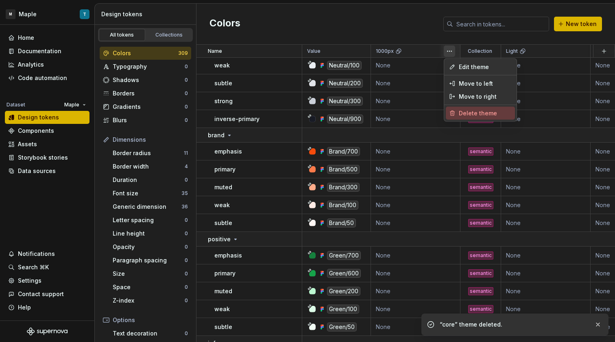
click at [470, 112] on span "Delete theme" at bounding box center [485, 113] width 53 height 8
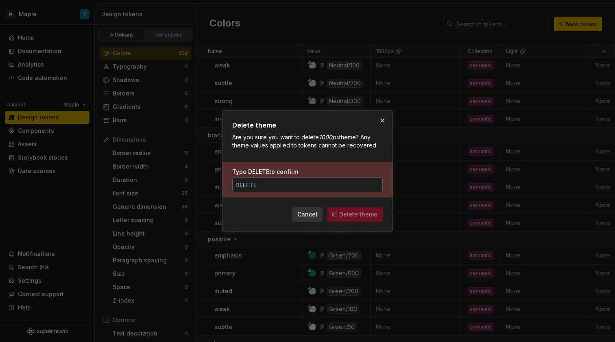
click at [318, 184] on input "Type DELETE to confirm" at bounding box center [307, 185] width 150 height 15
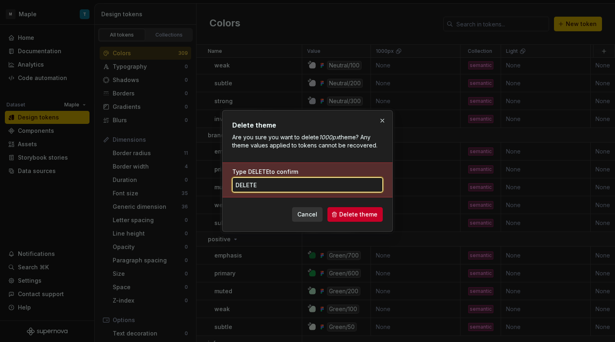
type input "DELETE"
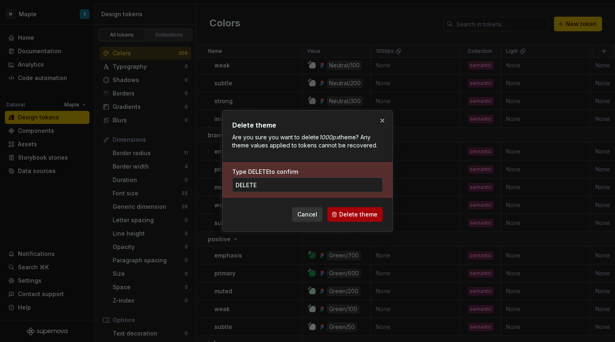
click at [351, 224] on div "Delete theme Are you sure you want to delete 1000px theme? Any theme values app…" at bounding box center [307, 171] width 171 height 122
click at [350, 220] on button "Delete theme" at bounding box center [354, 214] width 55 height 15
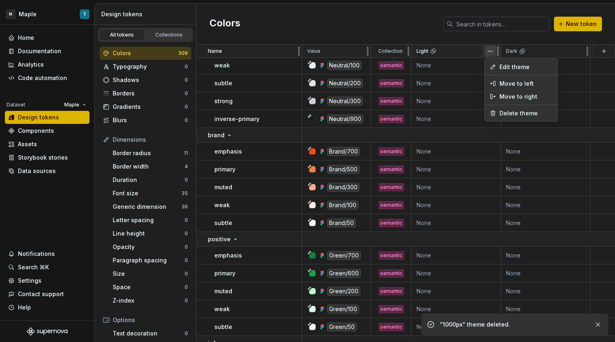
click at [488, 54] on html "M Maple T Home Documentation Analytics Code automation Dataset Maple Design tok…" at bounding box center [307, 171] width 615 height 342
click at [503, 114] on span "Delete theme" at bounding box center [525, 113] width 53 height 8
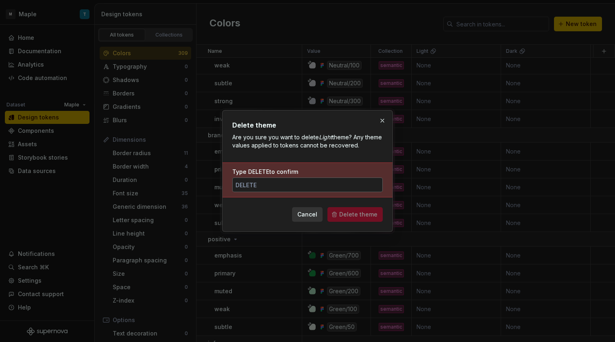
click at [352, 189] on input "Type DELETE to confirm" at bounding box center [307, 185] width 150 height 15
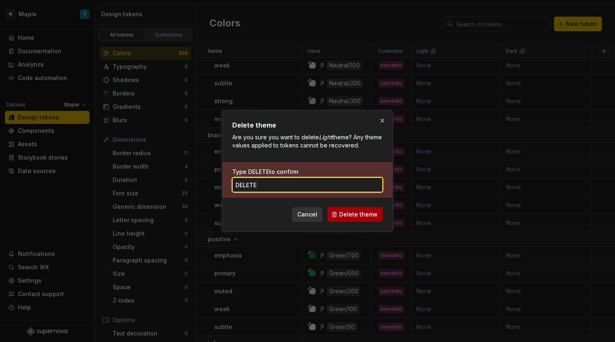
type input "DELETE"
click at [377, 213] on span "Delete theme" at bounding box center [358, 215] width 38 height 8
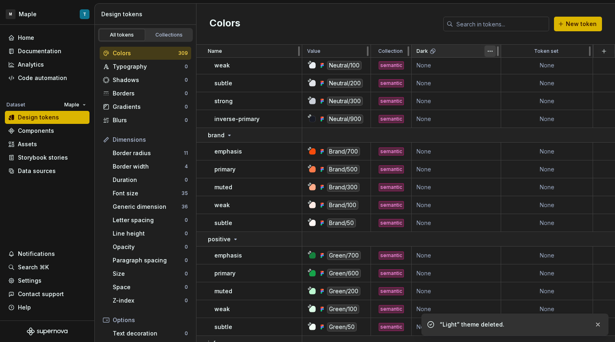
click at [489, 56] on html "M Maple T Home Documentation Analytics Code automation Dataset Maple Design tok…" at bounding box center [307, 171] width 615 height 342
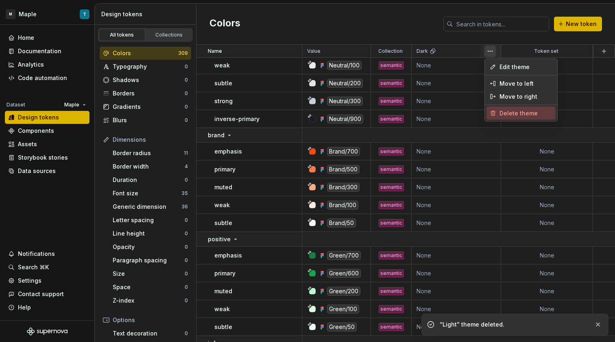
click at [507, 113] on span "Delete theme" at bounding box center [525, 113] width 53 height 8
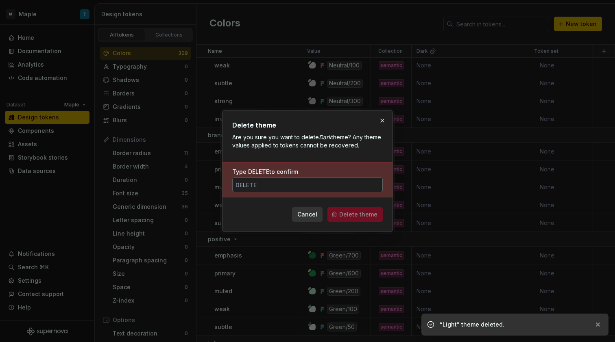
click at [355, 187] on input "Type DELETE to confirm" at bounding box center [307, 185] width 150 height 15
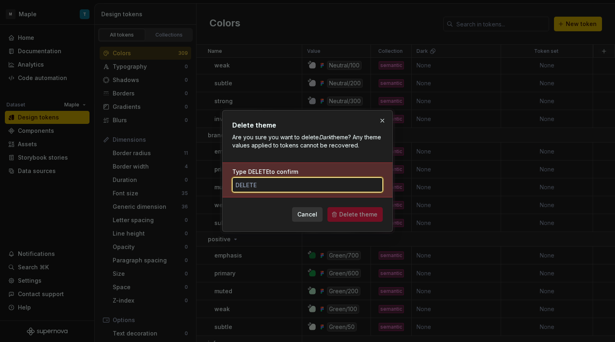
paste input "DELETE"
type input "DELETE"
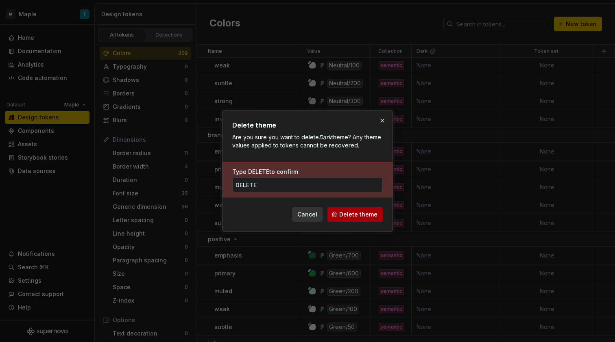
click at [368, 209] on button "Delete theme" at bounding box center [354, 214] width 55 height 15
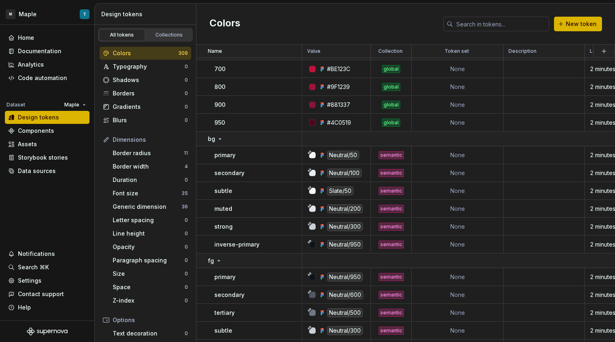
scroll to position [4462, 0]
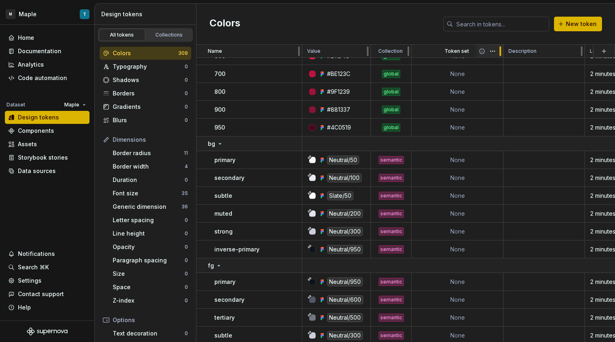
click at [497, 52] on div at bounding box center [500, 51] width 7 height 13
click at [494, 52] on html "M Maple T Home Documentation Analytics Code automation Dataset Maple Design tok…" at bounding box center [307, 171] width 615 height 342
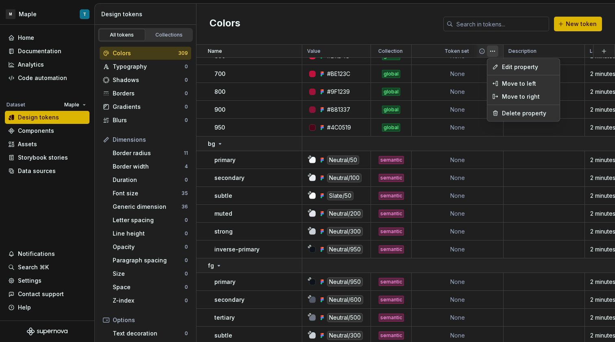
click at [488, 58] on html "M Maple T Home Documentation Analytics Code automation Dataset Maple Design tok…" at bounding box center [307, 171] width 615 height 342
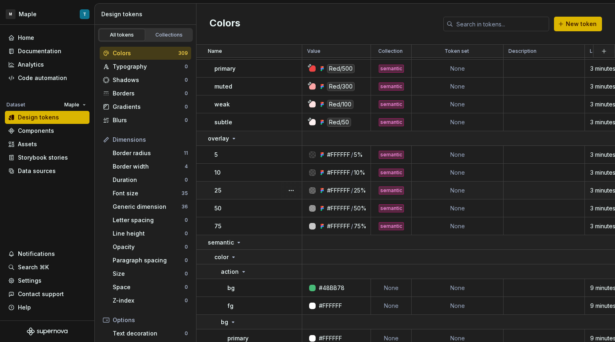
scroll to position [5411, 0]
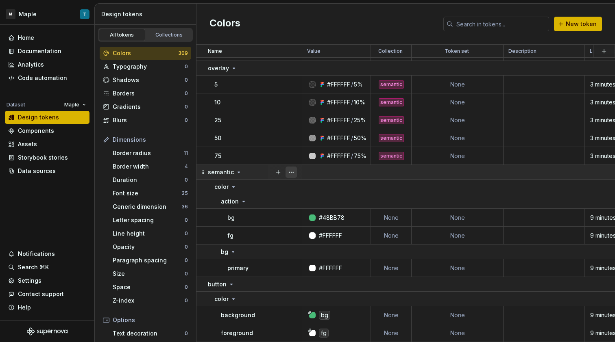
click at [293, 167] on button "button" at bounding box center [290, 172] width 11 height 11
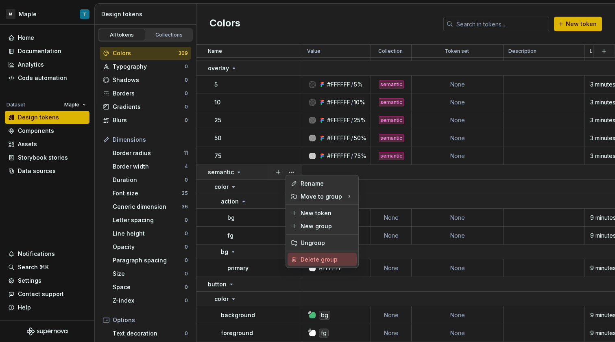
click at [316, 254] on div "Delete group" at bounding box center [321, 259] width 69 height 13
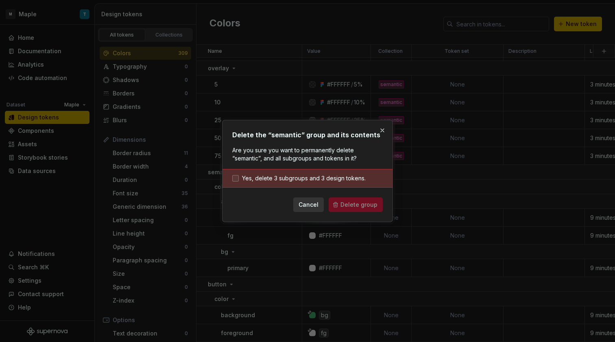
click at [301, 181] on span "Yes, delete 3 subgroups and 3 design tokens." at bounding box center [304, 178] width 124 height 8
click at [356, 201] on button "Delete group" at bounding box center [356, 205] width 54 height 15
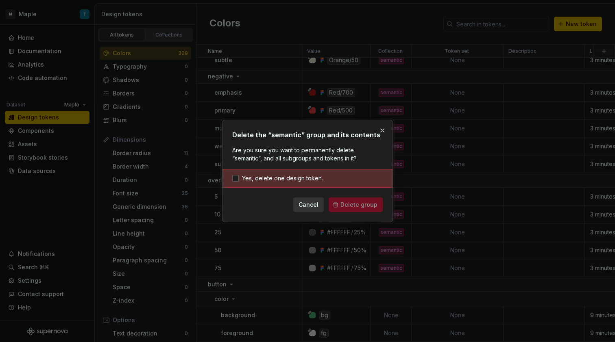
scroll to position [5299, 0]
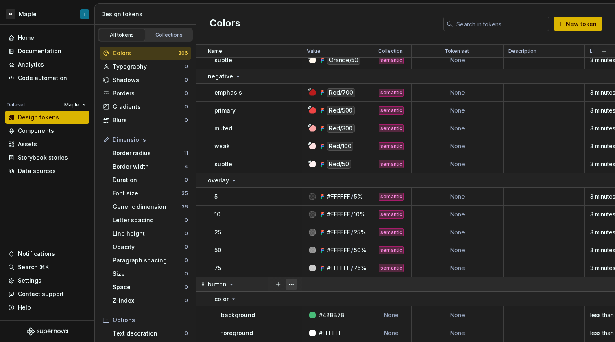
click at [293, 281] on button "button" at bounding box center [290, 284] width 11 height 11
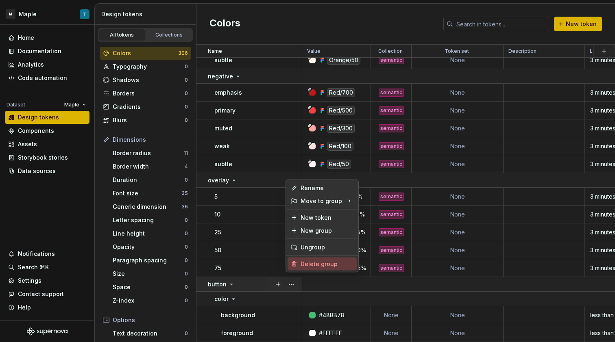
click at [307, 266] on div "Delete group" at bounding box center [326, 264] width 53 height 8
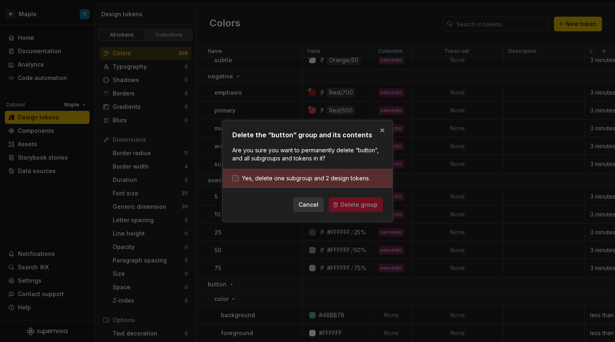
drag, startPoint x: 309, startPoint y: 178, endPoint x: 316, endPoint y: 180, distance: 7.2
click at [309, 178] on span "Yes, delete one subgroup and 2 design tokens." at bounding box center [306, 178] width 128 height 8
click at [349, 199] on button "Delete group" at bounding box center [356, 205] width 54 height 15
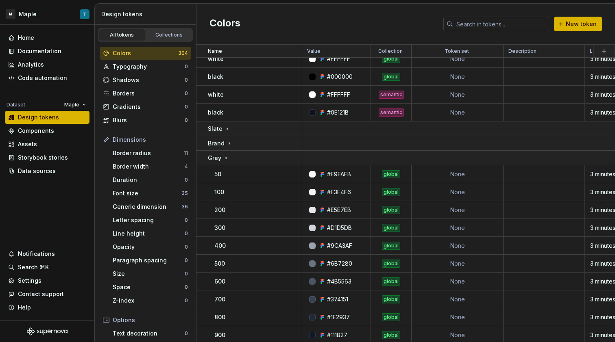
scroll to position [0, 0]
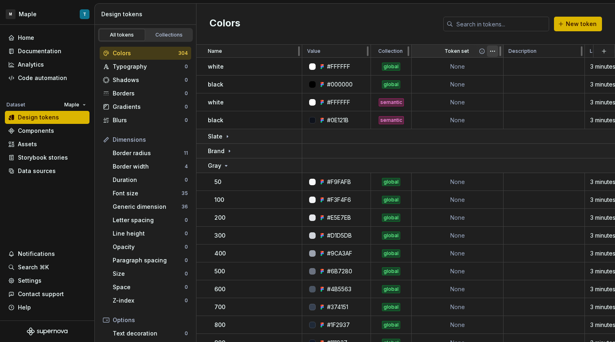
click at [488, 52] on html "M Maple T Home Documentation Analytics Code automation Dataset Maple Design tok…" at bounding box center [307, 171] width 615 height 342
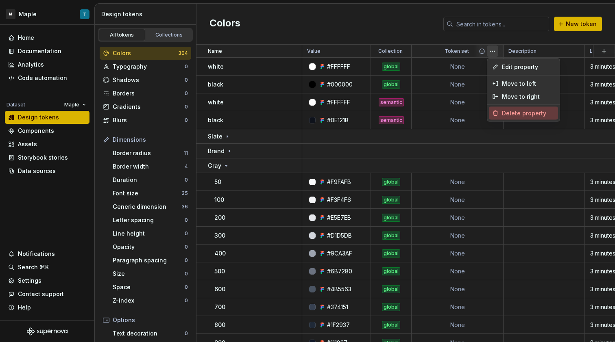
click at [512, 113] on div "Delete property" at bounding box center [528, 113] width 53 height 8
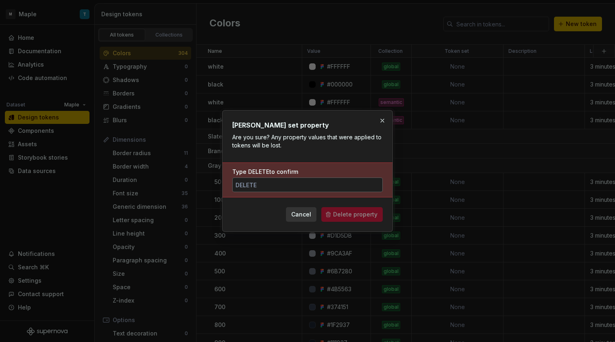
click at [331, 181] on input "Type DELETE to confirm" at bounding box center [307, 185] width 150 height 15
paste input "DELETE"
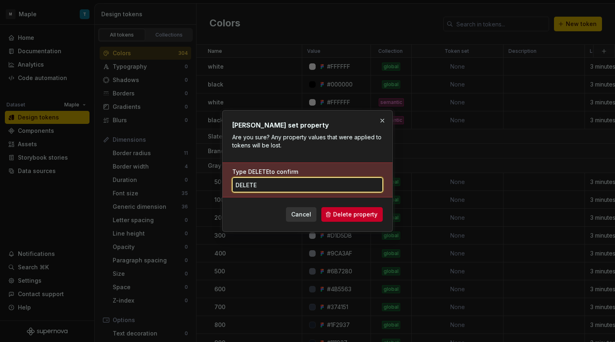
type input "DELETE"
click at [355, 223] on div "[PERSON_NAME] set property Are you sure? Any property values that were applied …" at bounding box center [307, 171] width 171 height 122
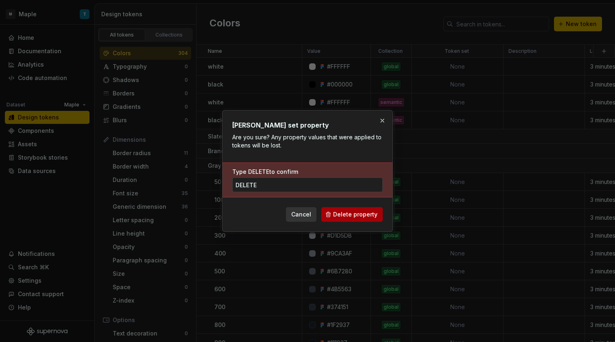
click at [355, 218] on span "Delete property" at bounding box center [355, 215] width 44 height 8
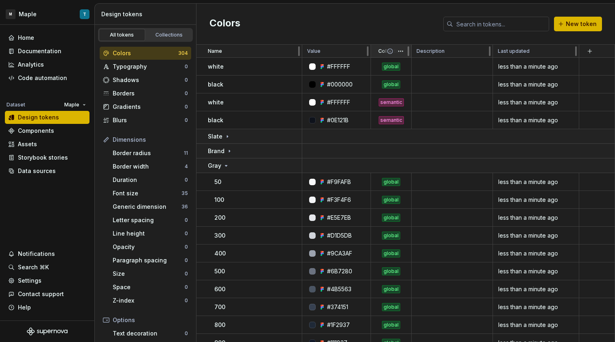
click at [394, 54] on span at bounding box center [396, 51] width 29 height 13
click at [403, 54] on html "M Maple T Home Documentation Analytics Code automation Dataset Maple Design tok…" at bounding box center [307, 171] width 615 height 342
click at [413, 38] on html "M Maple T Home Documentation Analytics Code automation Dataset Maple Design tok…" at bounding box center [307, 171] width 615 height 342
click at [394, 68] on div "global" at bounding box center [391, 67] width 18 height 8
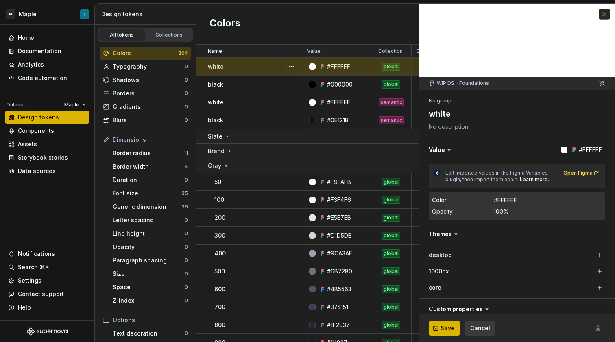
click at [599, 13] on button "button" at bounding box center [604, 14] width 11 height 11
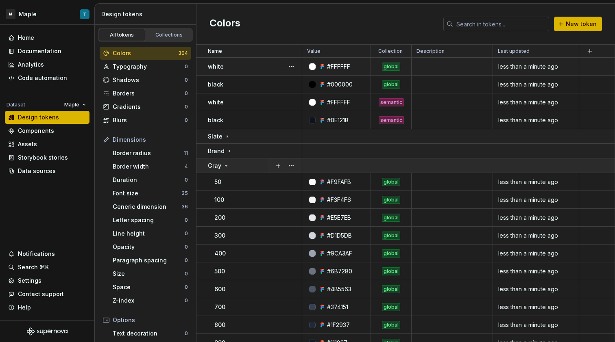
click at [225, 165] on icon at bounding box center [226, 166] width 7 height 7
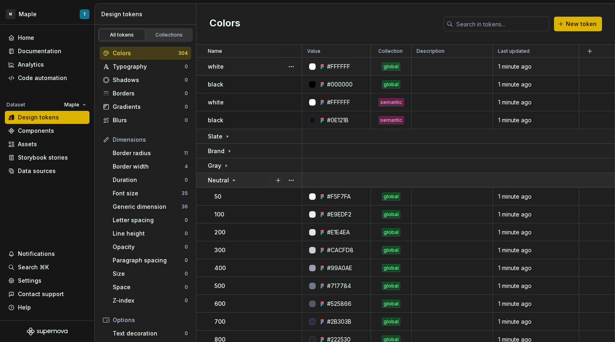
click at [231, 180] on icon at bounding box center [234, 180] width 7 height 7
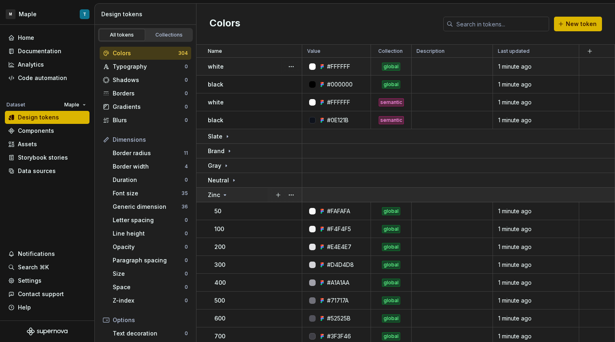
click at [227, 194] on icon at bounding box center [225, 195] width 7 height 7
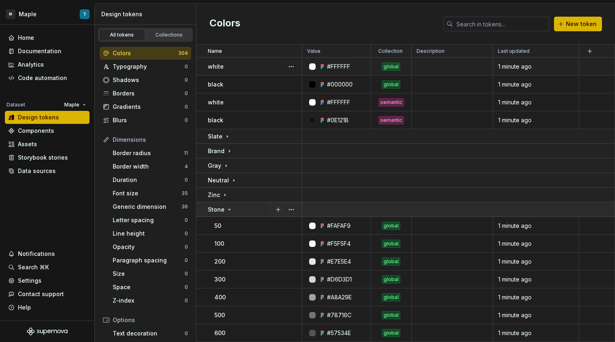
click at [229, 213] on div "Stone" at bounding box center [220, 210] width 25 height 8
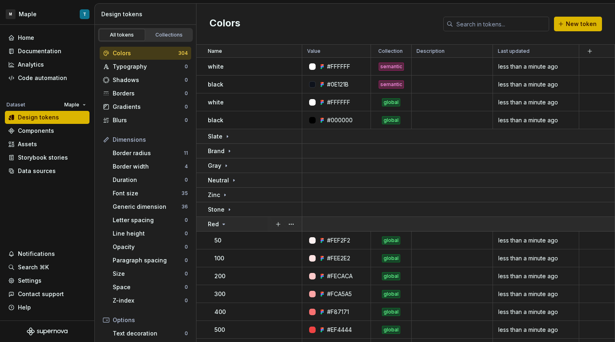
click at [226, 222] on icon at bounding box center [223, 224] width 7 height 7
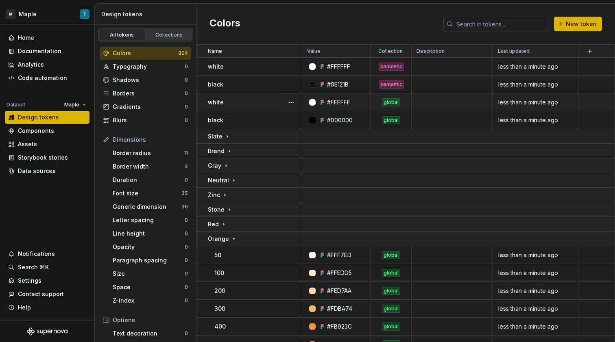
click at [261, 104] on div "white" at bounding box center [255, 102] width 94 height 8
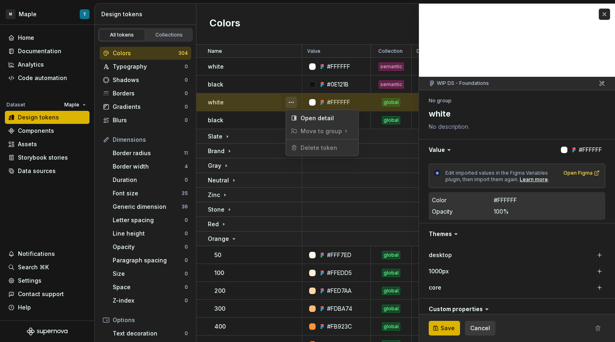
click at [289, 103] on button "button" at bounding box center [290, 102] width 11 height 11
click at [255, 128] on html "M Maple T Home Documentation Analytics Code automation Dataset Maple Design tok…" at bounding box center [307, 171] width 615 height 342
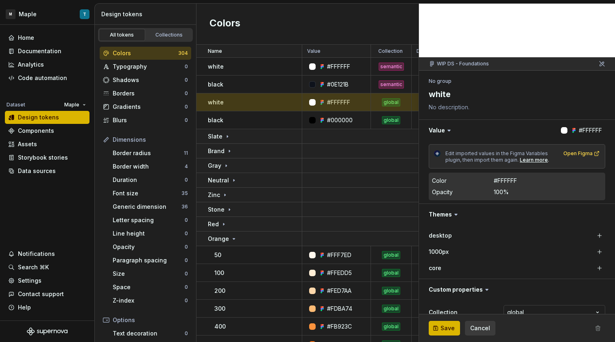
scroll to position [35, 0]
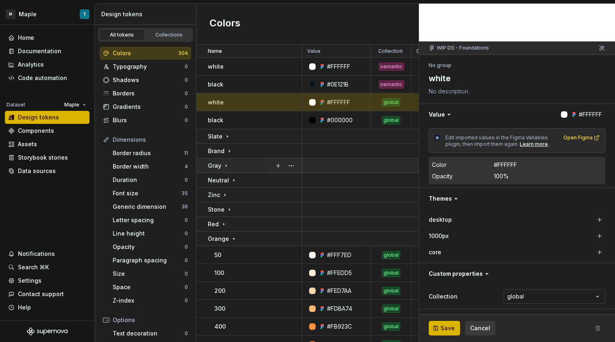
click at [329, 167] on td at bounding box center [458, 166] width 313 height 15
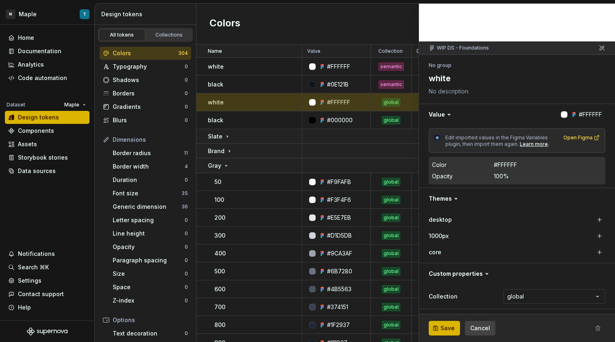
click at [475, 333] on button "Cancel" at bounding box center [480, 328] width 30 height 15
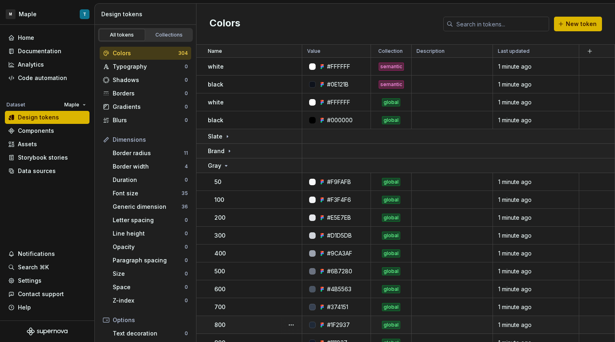
click at [481, 328] on td at bounding box center [452, 325] width 81 height 18
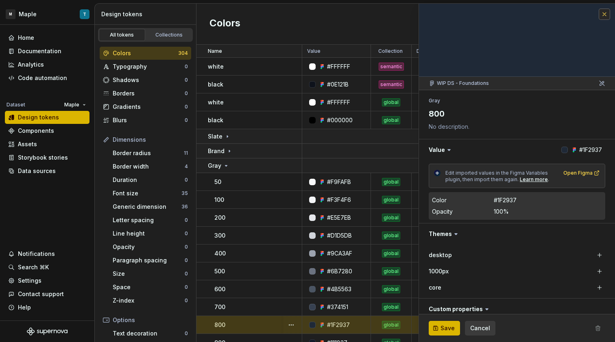
click at [599, 12] on button "button" at bounding box center [604, 14] width 11 height 11
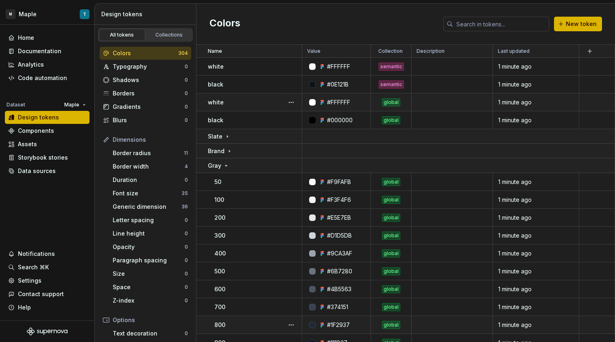
click at [361, 101] on div "#FFFFFF" at bounding box center [338, 102] width 63 height 8
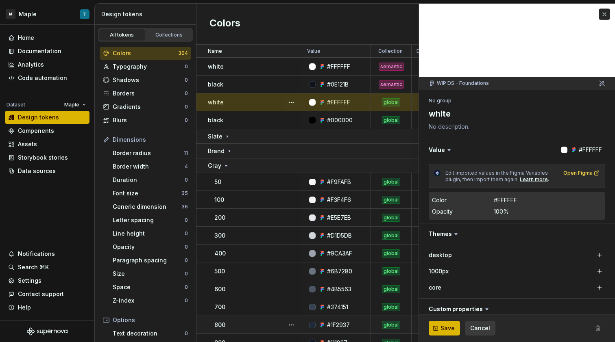
click at [594, 326] on span at bounding box center [597, 328] width 15 height 15
click at [593, 327] on span at bounding box center [597, 328] width 15 height 15
click at [592, 329] on span at bounding box center [597, 328] width 15 height 15
click at [599, 17] on button "button" at bounding box center [604, 14] width 11 height 11
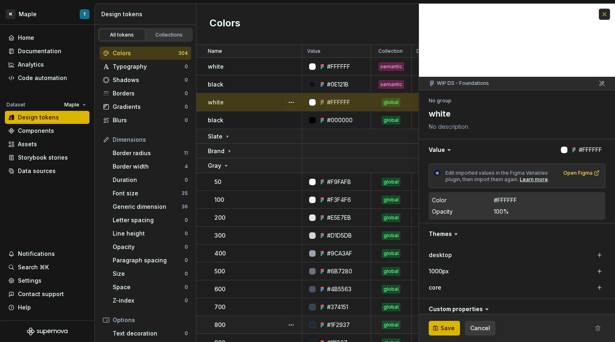
type textarea "*"
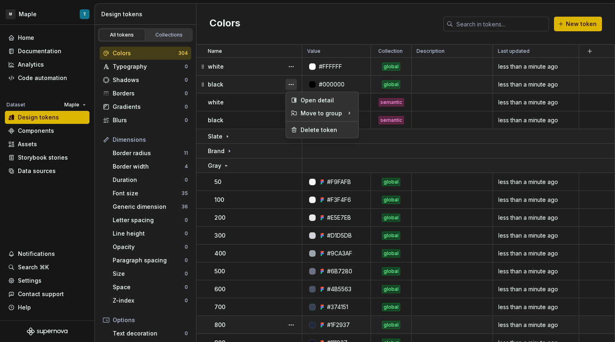
click at [287, 85] on button "button" at bounding box center [290, 84] width 11 height 11
click at [315, 128] on div "Delete token" at bounding box center [326, 130] width 53 height 8
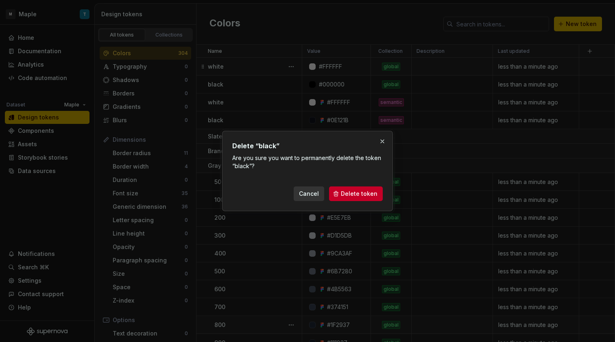
click at [353, 195] on span "Delete token" at bounding box center [359, 194] width 37 height 8
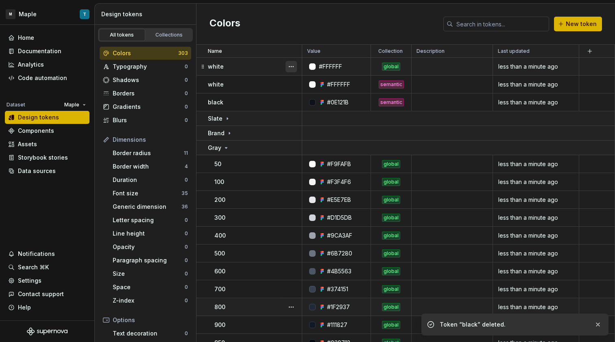
click at [292, 67] on button "button" at bounding box center [290, 66] width 11 height 11
click at [324, 113] on div "Delete token" at bounding box center [326, 112] width 53 height 8
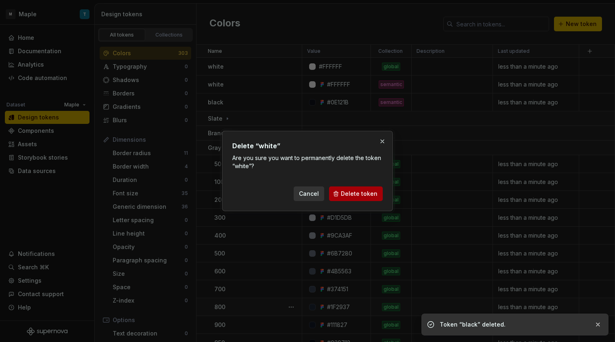
click at [368, 191] on span "Delete token" at bounding box center [359, 194] width 37 height 8
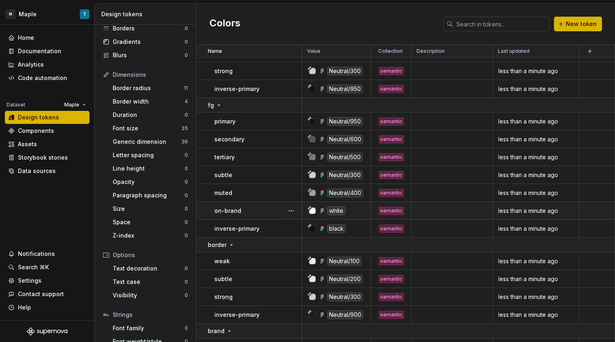
scroll to position [3818, 0]
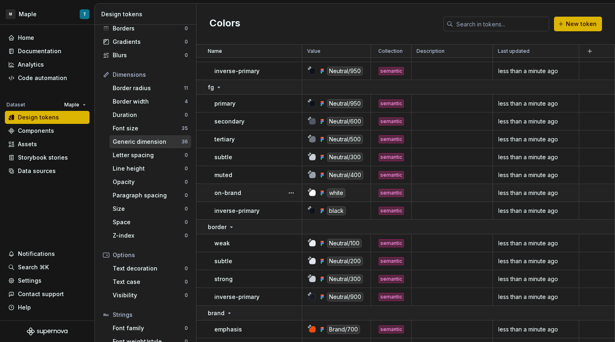
click at [143, 139] on div "Generic dimension" at bounding box center [147, 142] width 69 height 8
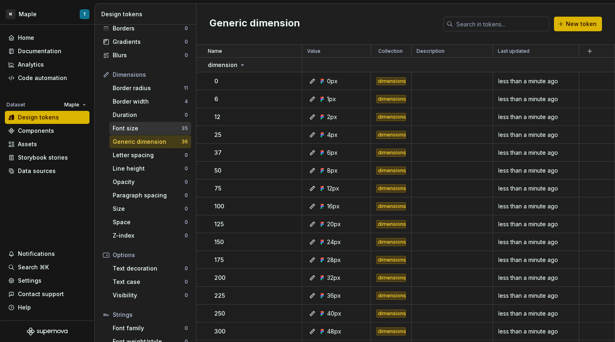
click at [141, 126] on div "Font size" at bounding box center [147, 128] width 69 height 8
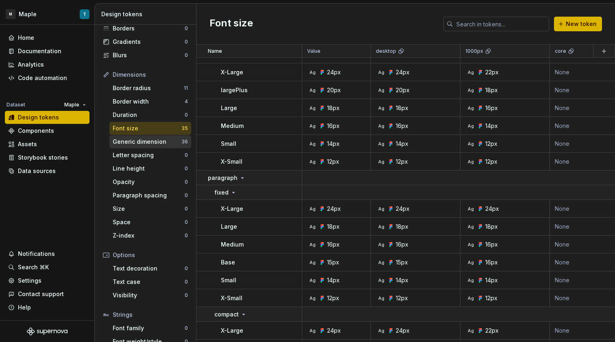
scroll to position [373, 0]
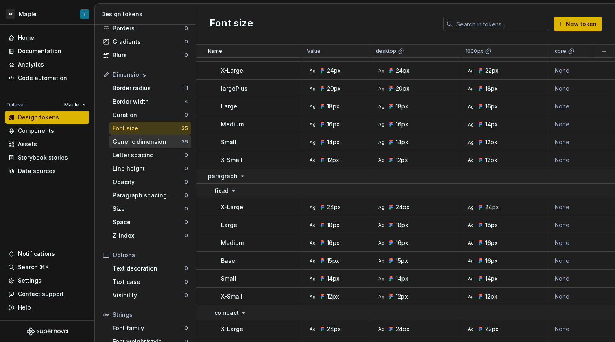
click at [158, 139] on div "Generic dimension" at bounding box center [147, 142] width 69 height 8
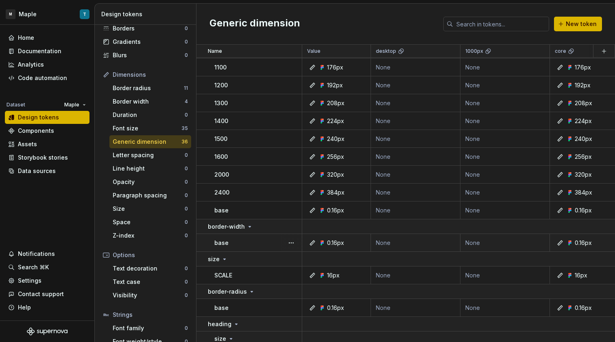
scroll to position [540, 0]
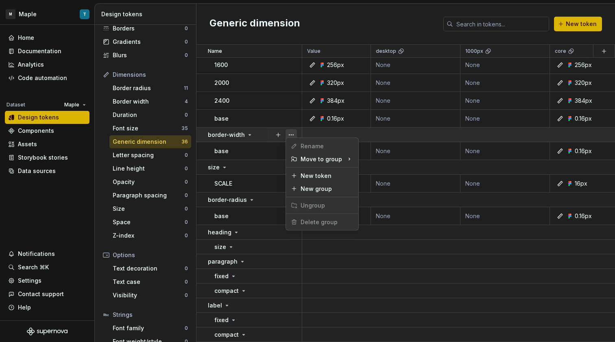
click at [294, 130] on button "button" at bounding box center [290, 134] width 11 height 11
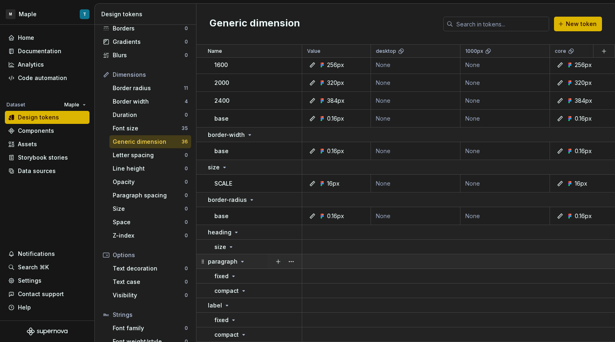
click at [273, 252] on html "M Maple T Home Documentation Analytics Code automation Dataset Maple Design tok…" at bounding box center [307, 171] width 615 height 342
click at [291, 231] on button "button" at bounding box center [290, 232] width 11 height 11
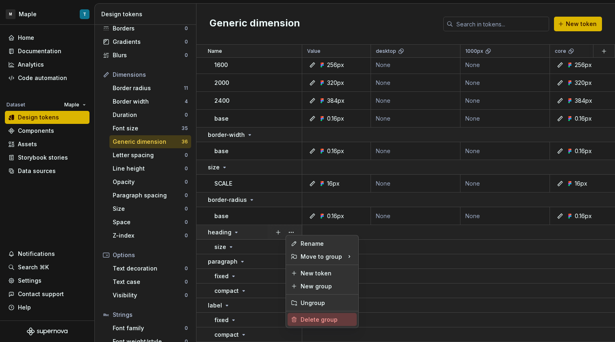
click at [330, 322] on div "Delete group" at bounding box center [326, 320] width 53 height 8
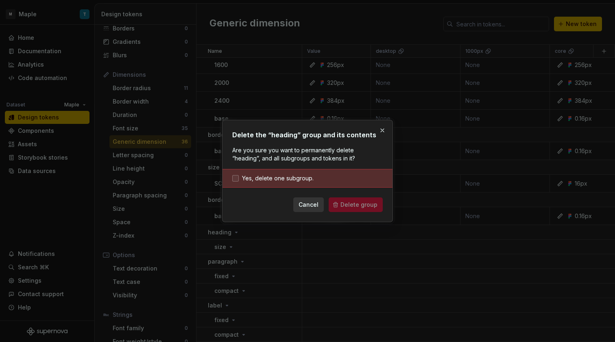
click at [305, 179] on span "Yes, delete one subgroup." at bounding box center [278, 178] width 72 height 8
click at [346, 212] on div "Delete the “heading” group and its contents Are you sure you want to permanentl…" at bounding box center [307, 171] width 171 height 102
click at [350, 205] on span "Delete group" at bounding box center [358, 205] width 37 height 8
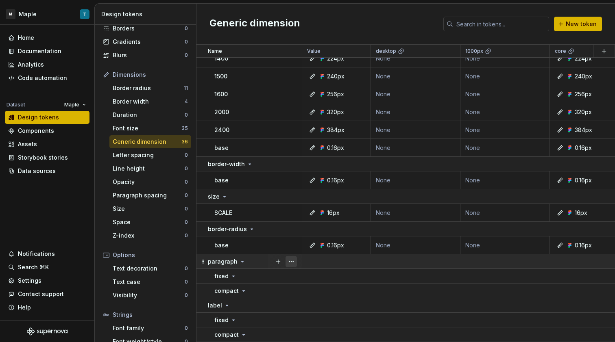
click at [292, 258] on button "button" at bounding box center [290, 261] width 11 height 11
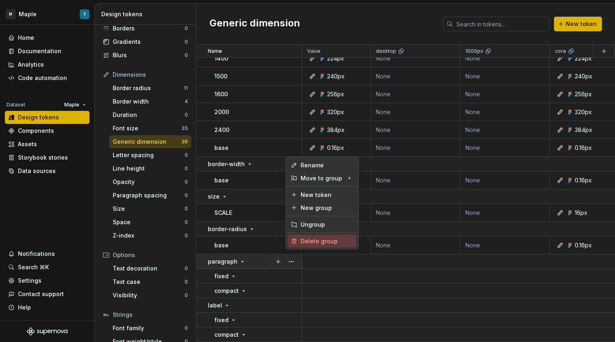
click at [313, 235] on div "Delete group" at bounding box center [321, 241] width 69 height 13
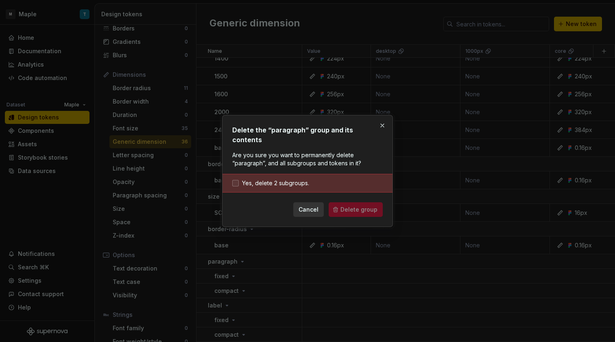
click at [285, 179] on span "Yes, delete 2 subgroups." at bounding box center [275, 183] width 67 height 8
click at [345, 202] on button "Delete group" at bounding box center [356, 209] width 54 height 15
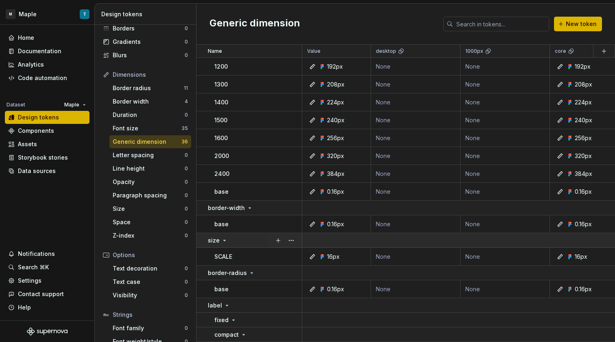
scroll to position [466, 0]
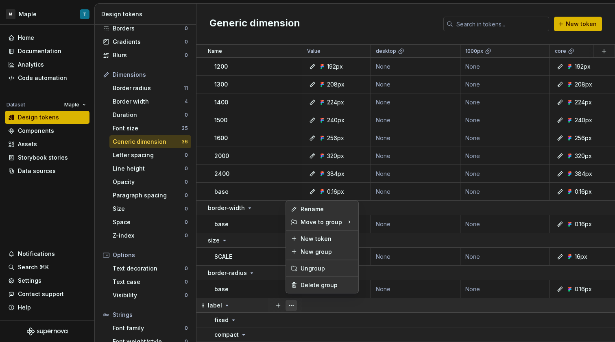
click at [293, 300] on button "button" at bounding box center [290, 305] width 11 height 11
click at [233, 319] on html "M Maple T Home Documentation Analytics Code automation Dataset Maple Design tok…" at bounding box center [307, 171] width 615 height 342
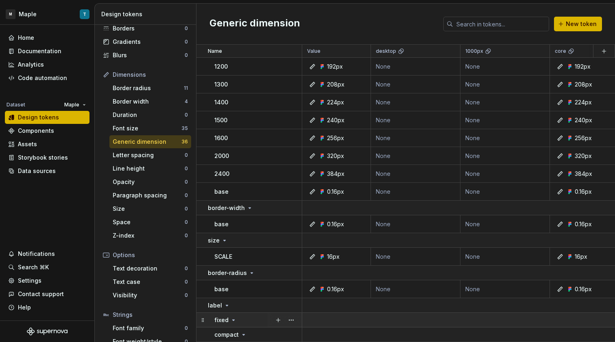
click at [233, 318] on icon at bounding box center [233, 320] width 7 height 7
click at [291, 300] on button "button" at bounding box center [290, 305] width 11 height 11
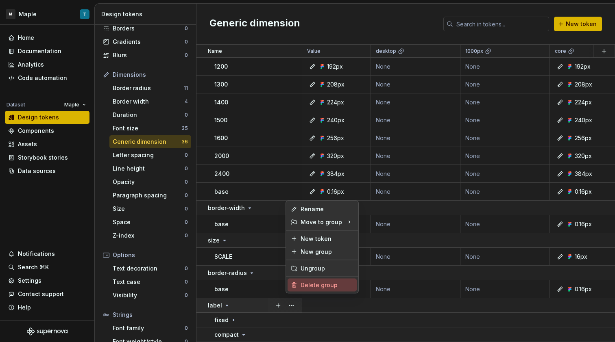
click at [301, 289] on div "Delete group" at bounding box center [326, 285] width 53 height 8
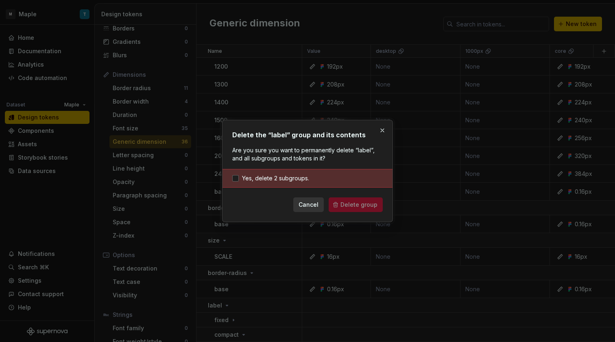
click at [332, 172] on div "Yes, delete 2 subgroups." at bounding box center [307, 178] width 170 height 19
drag, startPoint x: 295, startPoint y: 177, endPoint x: 303, endPoint y: 181, distance: 9.3
click at [294, 177] on span "Yes, delete 2 subgroups." at bounding box center [275, 178] width 67 height 8
click at [344, 205] on span "Delete group" at bounding box center [358, 205] width 37 height 8
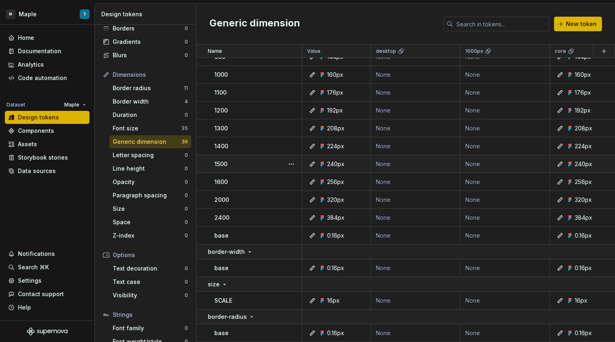
scroll to position [422, 0]
click at [165, 155] on div "Letter spacing" at bounding box center [149, 155] width 72 height 8
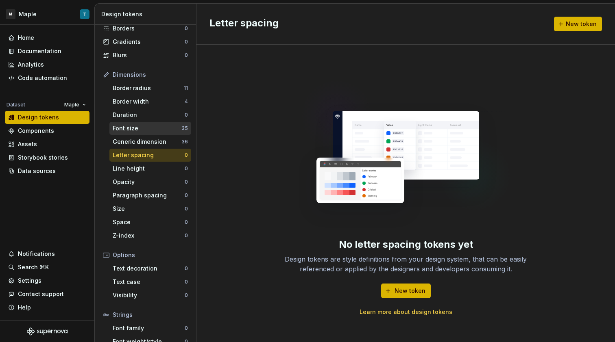
click at [157, 130] on div "Font size" at bounding box center [147, 128] width 69 height 8
click at [160, 155] on div "Letter spacing" at bounding box center [149, 155] width 72 height 8
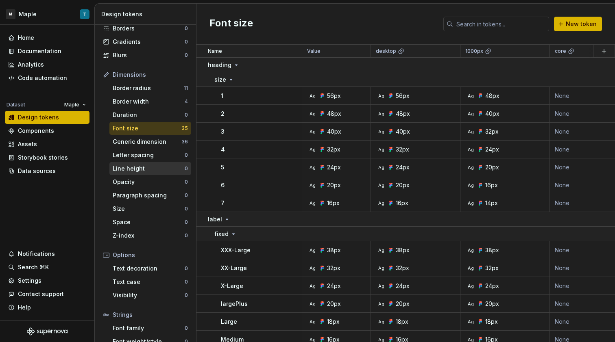
click at [161, 164] on div "Line height 0" at bounding box center [150, 168] width 82 height 13
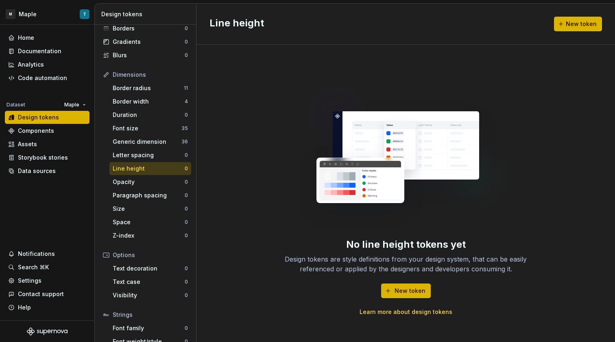
click at [163, 174] on div "Line height 0" at bounding box center [150, 168] width 82 height 13
click at [163, 178] on div "Opacity 0" at bounding box center [150, 182] width 82 height 13
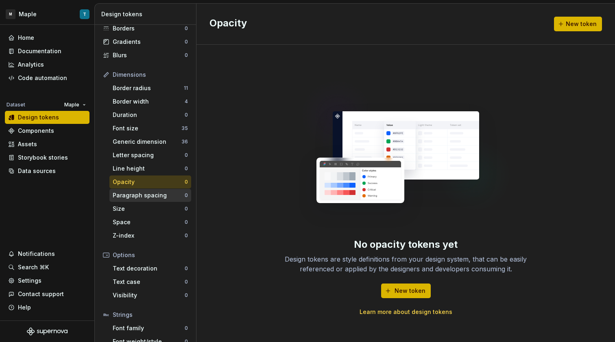
click at [161, 197] on div "Paragraph spacing" at bounding box center [149, 196] width 72 height 8
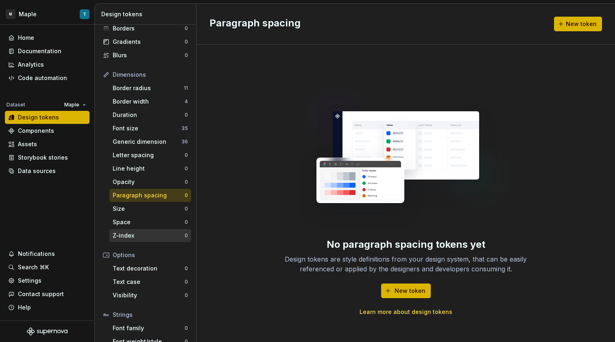
click at [171, 234] on div "Z-index" at bounding box center [149, 236] width 72 height 8
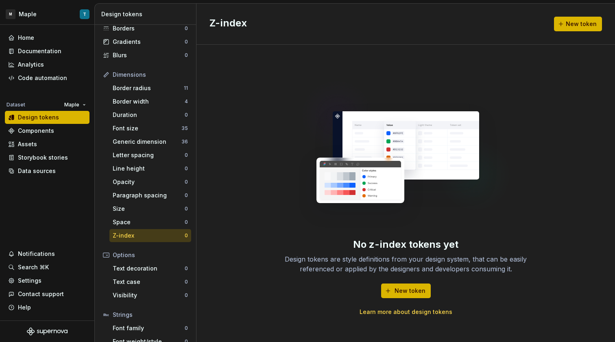
scroll to position [103, 0]
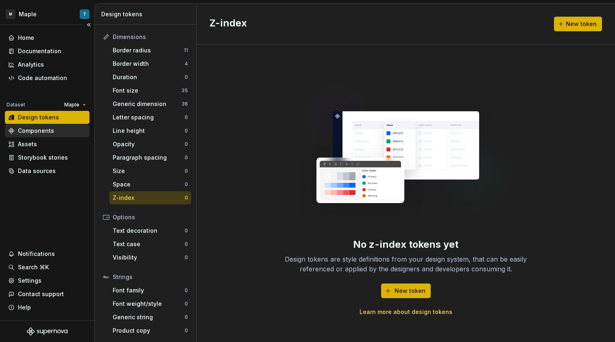
click at [58, 133] on div "Components" at bounding box center [47, 131] width 78 height 8
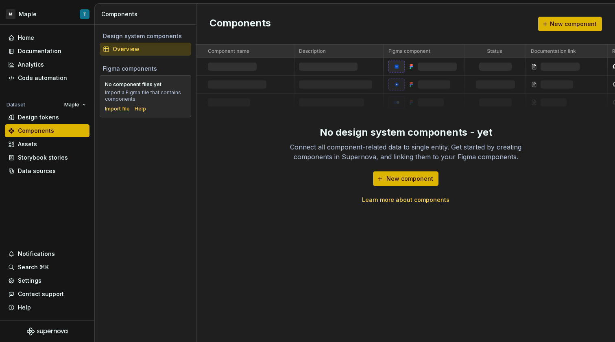
click at [116, 108] on div "Import file" at bounding box center [117, 109] width 25 height 7
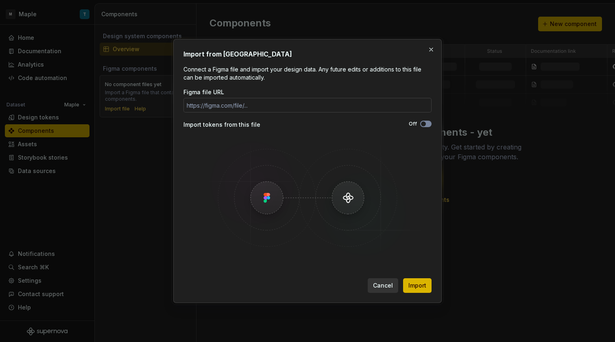
drag, startPoint x: 338, startPoint y: 182, endPoint x: 329, endPoint y: 180, distance: 8.7
click at [338, 182] on img at bounding box center [307, 198] width 236 height 122
click at [235, 126] on div "Import tokens from this file" at bounding box center [245, 125] width 124 height 8
click at [320, 102] on input "Figma file URL" at bounding box center [307, 105] width 248 height 15
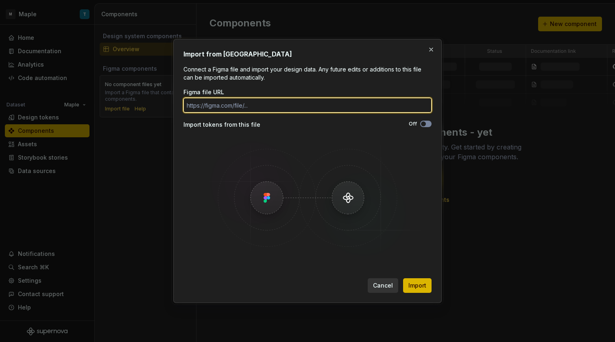
click at [319, 99] on input "Figma file URL" at bounding box center [307, 105] width 248 height 15
click at [320, 107] on input "Figma file URL" at bounding box center [307, 105] width 248 height 15
paste input "[URL][DOMAIN_NAME]"
type input "[URL][DOMAIN_NAME]"
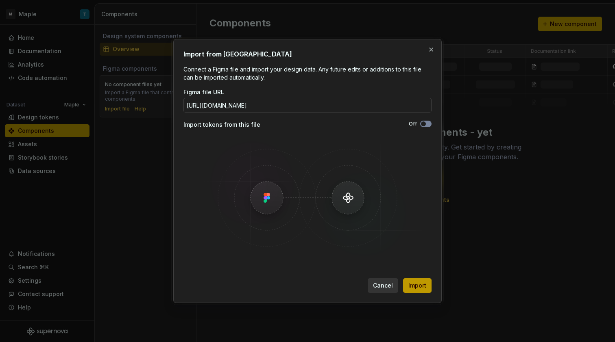
click at [423, 290] on button "Import" at bounding box center [417, 286] width 28 height 15
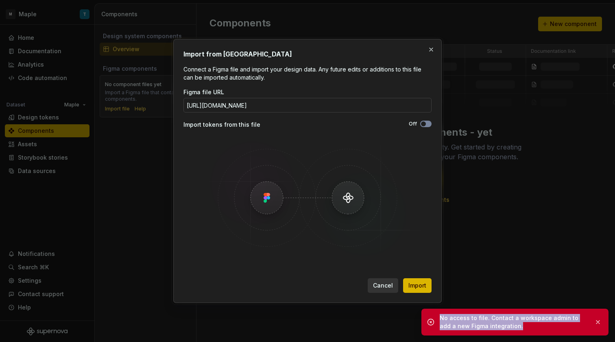
drag, startPoint x: 495, startPoint y: 329, endPoint x: 432, endPoint y: 306, distance: 66.6
click at [433, 319] on div "No access to file. Contact a workspace admin to add a new Figma integration." at bounding box center [514, 322] width 187 height 27
copy div "No access to file. Contact a workspace admin to add a new Figma integration."
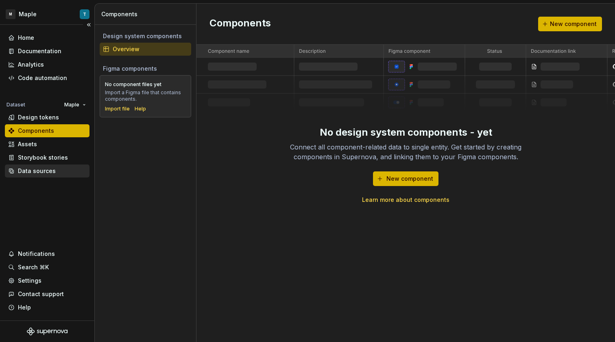
click at [45, 174] on div "Data sources" at bounding box center [37, 171] width 38 height 8
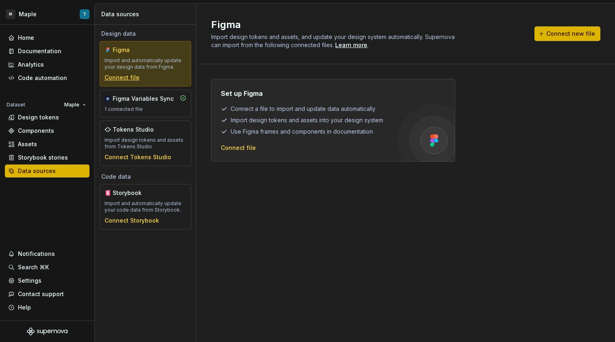
click at [133, 80] on div "Connect file" at bounding box center [122, 78] width 35 height 8
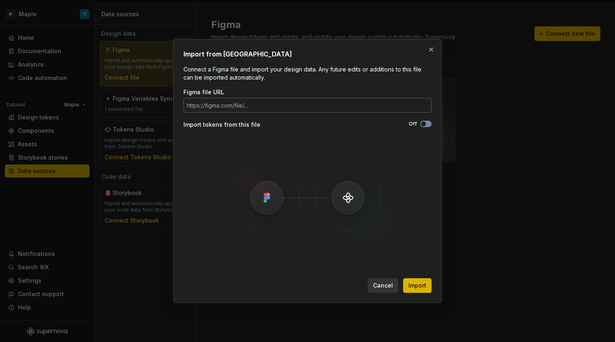
click at [247, 108] on input "Figma file URL" at bounding box center [307, 105] width 248 height 15
type input "No access to file. Contact a workspace admin to add a new Figma integration."
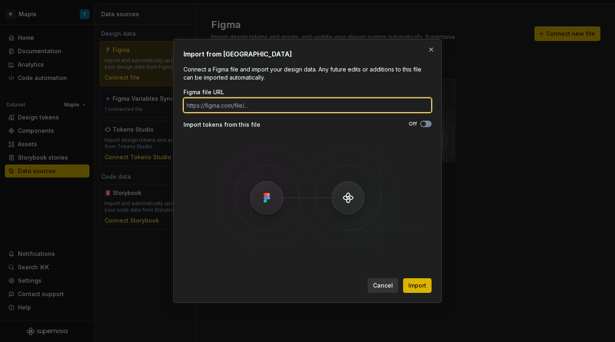
paste input "[URL][DOMAIN_NAME]"
type input "[URL][DOMAIN_NAME]"
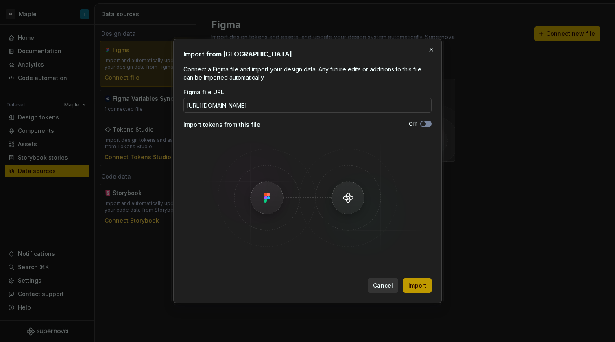
click at [420, 286] on span "Import" at bounding box center [417, 286] width 18 height 8
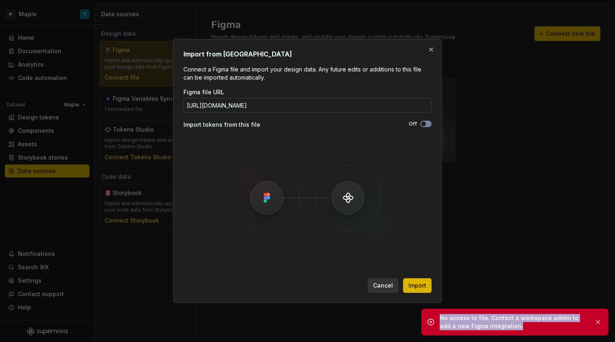
drag, startPoint x: 513, startPoint y: 326, endPoint x: 433, endPoint y: 296, distance: 84.7
click at [440, 318] on div "No access to file. Contact a workspace admin to add a new Figma integration." at bounding box center [514, 322] width 148 height 16
click at [309, 181] on img at bounding box center [307, 198] width 236 height 122
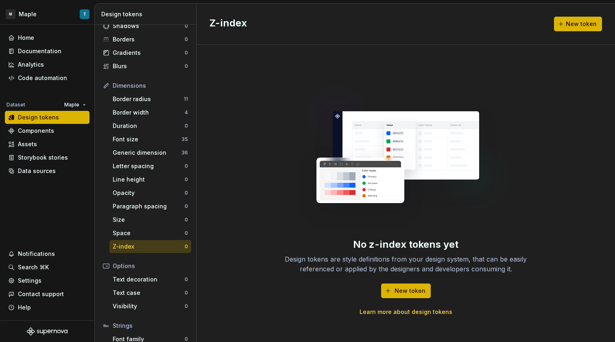
scroll to position [55, 0]
click at [52, 279] on div "Settings" at bounding box center [47, 281] width 78 height 8
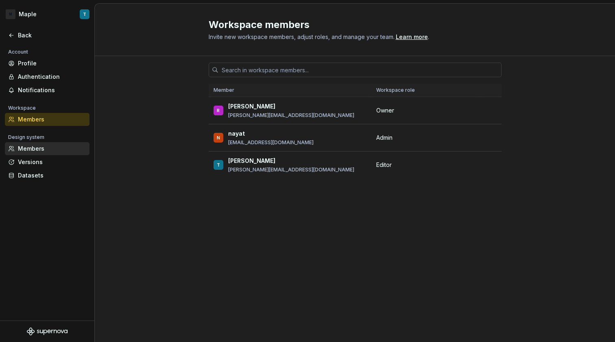
click at [62, 146] on div "Members" at bounding box center [52, 149] width 68 height 8
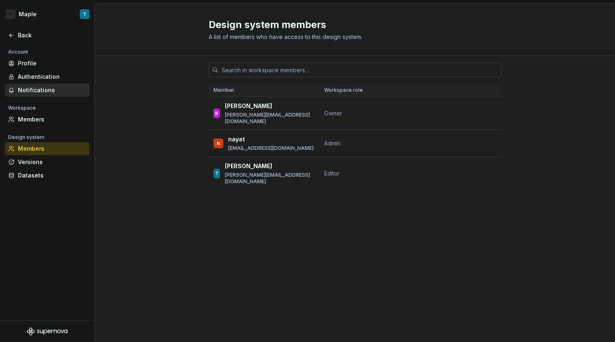
click at [48, 84] on div "Notifications" at bounding box center [47, 90] width 85 height 13
click at [49, 78] on div "Authentication" at bounding box center [52, 77] width 68 height 8
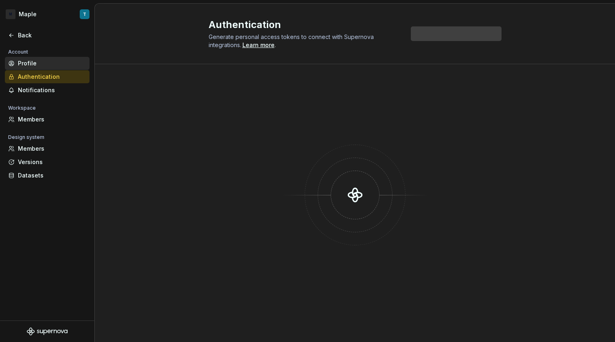
click at [53, 60] on div "Profile" at bounding box center [52, 63] width 68 height 8
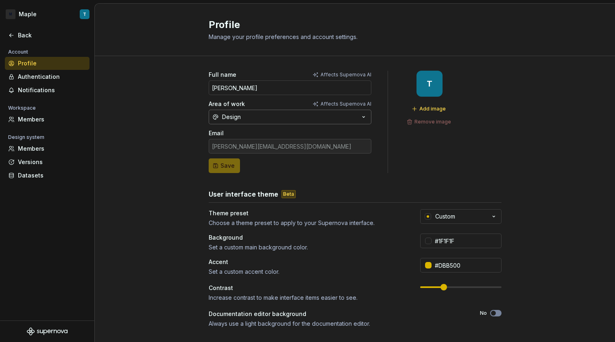
click at [242, 118] on button "Design" at bounding box center [290, 117] width 163 height 15
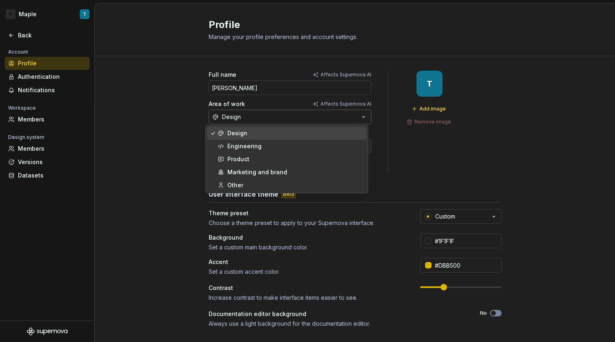
click at [242, 118] on button "Design" at bounding box center [290, 117] width 163 height 15
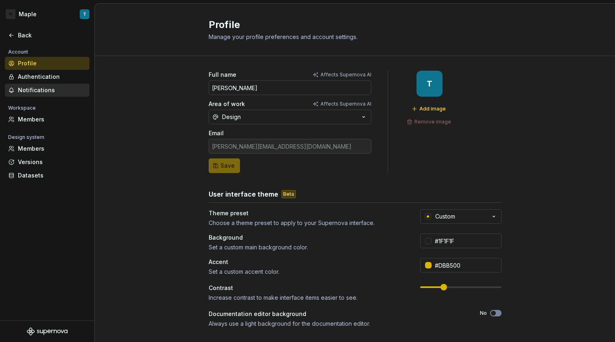
click at [71, 90] on div "Notifications" at bounding box center [52, 90] width 68 height 8
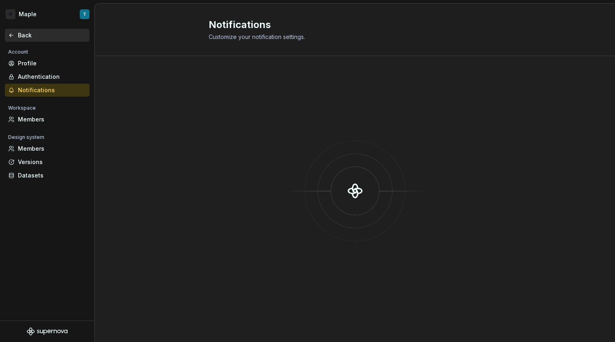
click at [28, 36] on div "Back" at bounding box center [52, 35] width 68 height 8
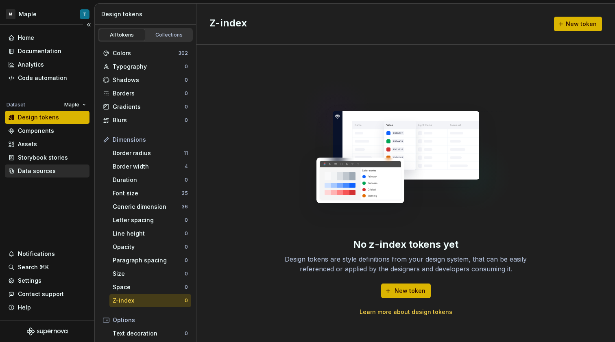
click at [55, 170] on div "Data sources" at bounding box center [47, 171] width 78 height 8
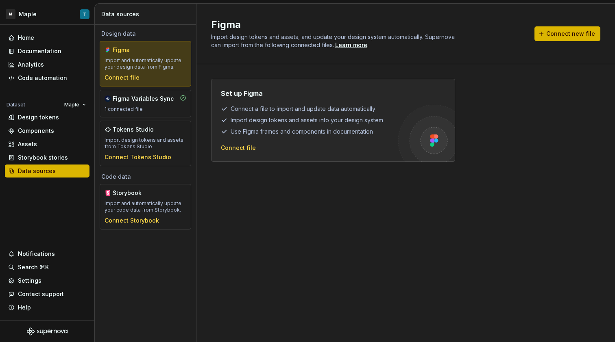
click at [142, 68] on div "Import and automatically update your design data from Figma." at bounding box center [146, 63] width 82 height 13
drag, startPoint x: 237, startPoint y: 121, endPoint x: 292, endPoint y: 129, distance: 55.6
click at [285, 128] on div "Set up Figma Connect a file to import and update data automatically Import desi…" at bounding box center [309, 112] width 177 height 47
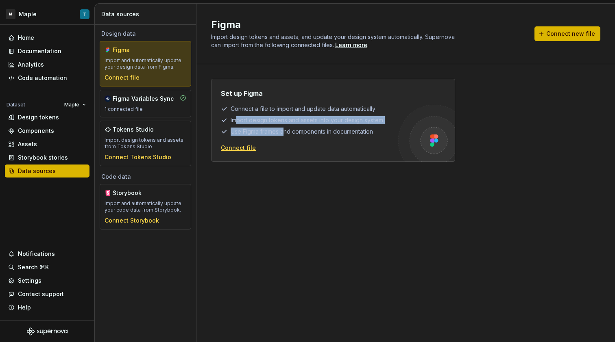
click at [246, 151] on div "Connect file" at bounding box center [238, 148] width 35 height 8
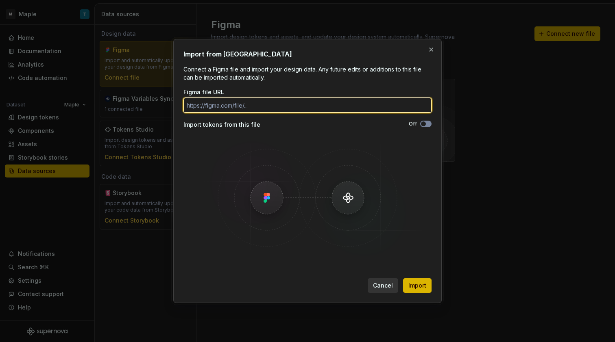
click at [283, 107] on input "Figma file URL" at bounding box center [307, 105] width 248 height 15
paste input "No access to file. Contact a workspace admin to add a new Figma integration."
type input "No access to file. Contact a workspace admin to add a new Figma integration."
click at [274, 105] on input "No access to file. Contact a workspace admin to add a new Figma integration." at bounding box center [307, 105] width 248 height 15
click at [205, 109] on input "Figma file URL" at bounding box center [307, 105] width 248 height 15
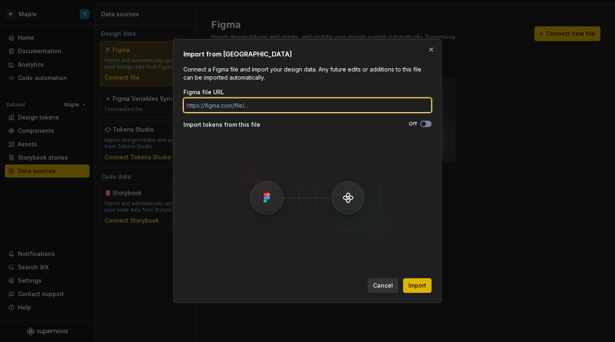
paste input "[URL][DOMAIN_NAME]"
type input "[URL][DOMAIN_NAME]"
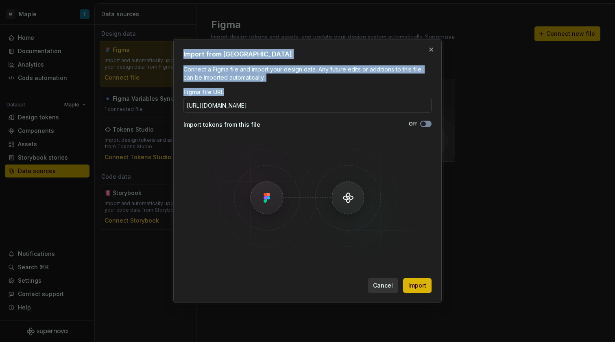
drag, startPoint x: 222, startPoint y: 111, endPoint x: 168, endPoint y: 109, distance: 53.7
click at [168, 109] on div "Import from Figma Connect a Figma file and import your design data. Any future …" at bounding box center [307, 171] width 615 height 342
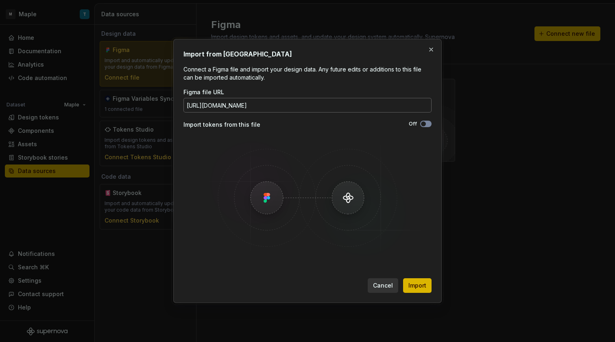
click at [232, 103] on input "[URL][DOMAIN_NAME]" at bounding box center [307, 105] width 248 height 15
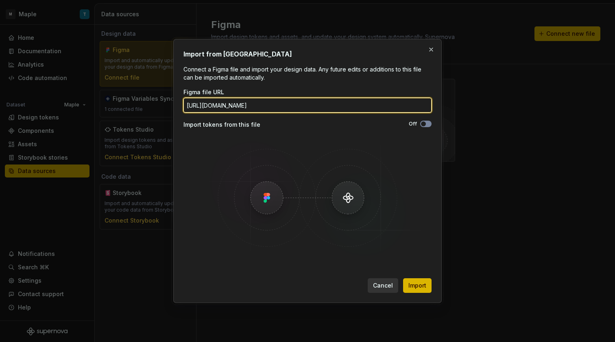
click at [262, 106] on input "[URL][DOMAIN_NAME]" at bounding box center [307, 105] width 248 height 15
paste input "https://www.figma.com/design/Jy0yDcicxRnUynzuwvYkhP/Syrup-Design-System?m=auto&…"
type input "https://www.figma.com/design/Jy0yDcicxRnUynzuwvYkhP/Syrup-Design-System?m=auto&…"
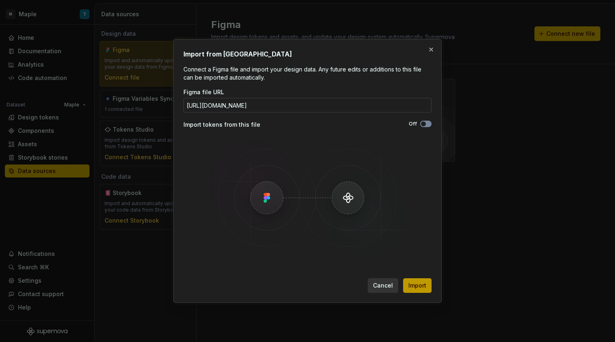
click at [418, 289] on span "Import" at bounding box center [417, 286] width 18 height 8
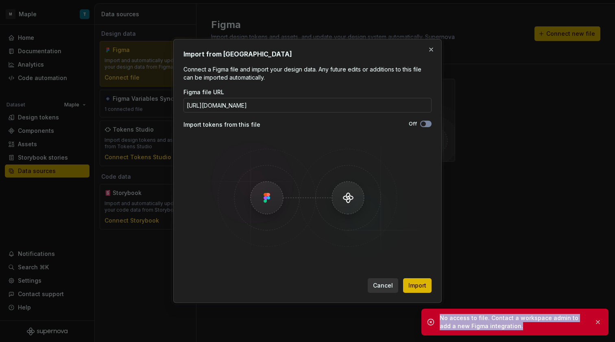
drag, startPoint x: 512, startPoint y: 323, endPoint x: 435, endPoint y: 322, distance: 77.3
click at [435, 322] on div "No access to file. Contact a workspace admin to add a new Figma integration." at bounding box center [514, 322] width 187 height 27
copy div "No access to file. Contact a workspace admin to add a new Figma integration."
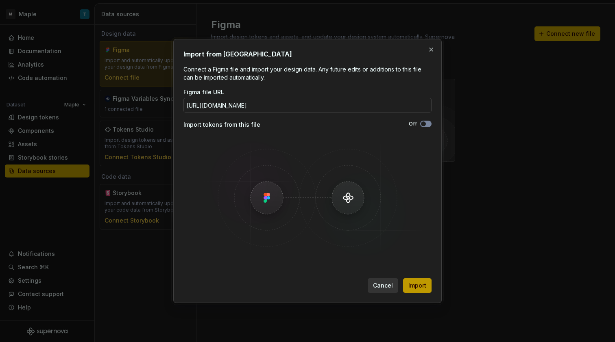
click at [407, 280] on button "Import" at bounding box center [417, 286] width 28 height 15
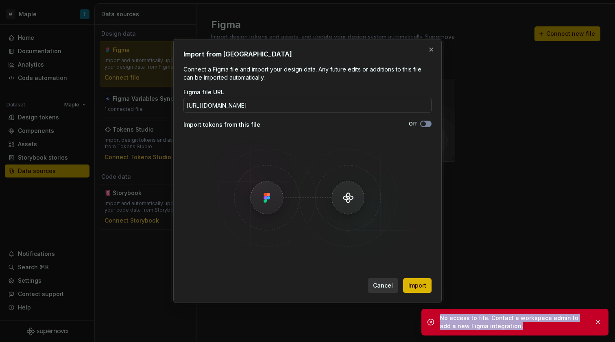
drag, startPoint x: 507, startPoint y: 328, endPoint x: 439, endPoint y: 321, distance: 67.9
click at [439, 321] on div "No access to file. Contact a workspace admin to add a new Figma integration." at bounding box center [514, 322] width 187 height 27
copy div "No access to file. Contact a workspace admin to add a new Figma integration."
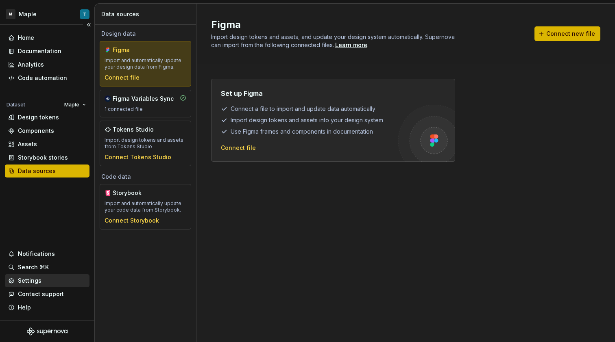
click at [62, 275] on div "Settings" at bounding box center [47, 280] width 85 height 13
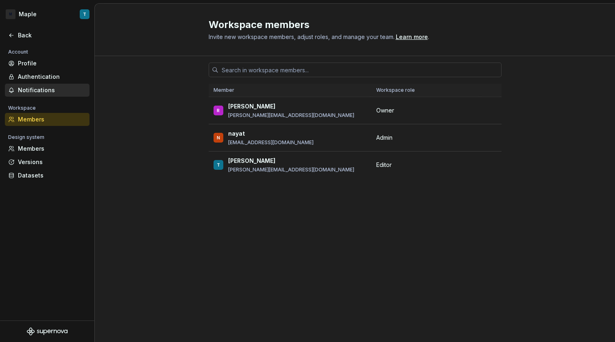
click at [45, 90] on div "Notifications" at bounding box center [52, 90] width 68 height 8
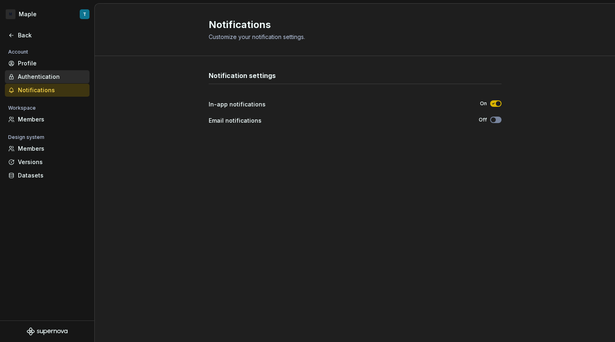
click at [48, 78] on div "Authentication" at bounding box center [52, 77] width 68 height 8
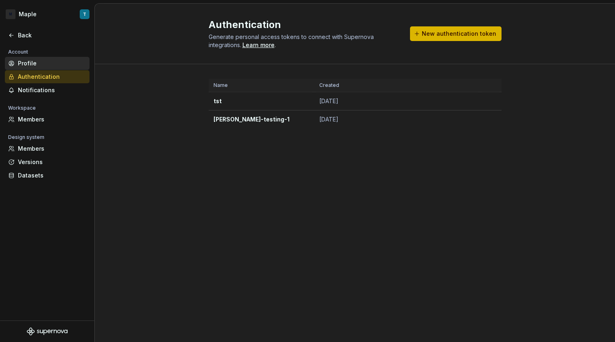
click at [62, 66] on div "Profile" at bounding box center [52, 63] width 68 height 8
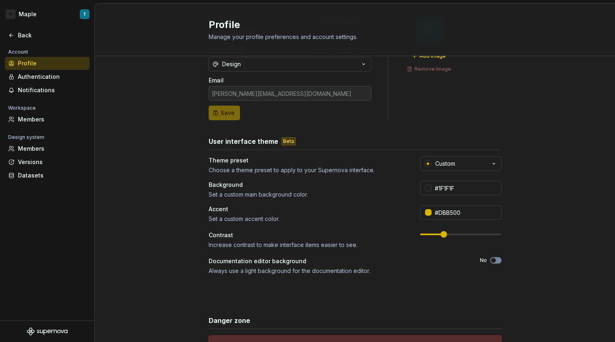
scroll to position [124, 0]
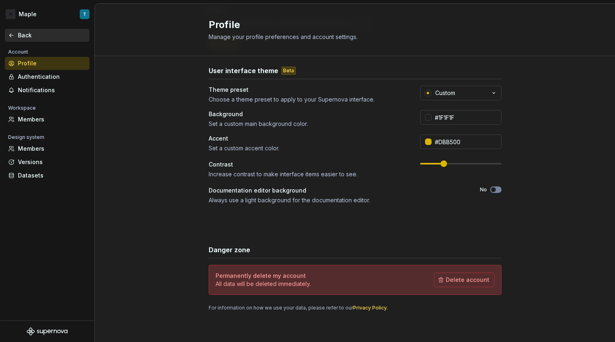
click at [29, 32] on div "Back" at bounding box center [52, 35] width 68 height 8
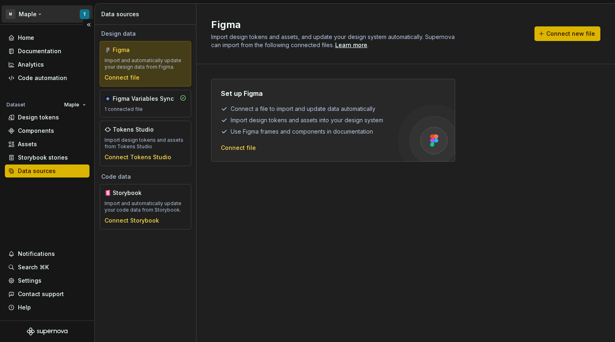
click at [32, 16] on html "M Maple T Home Documentation Analytics Code automation Dataset Maple Design tok…" at bounding box center [307, 171] width 615 height 342
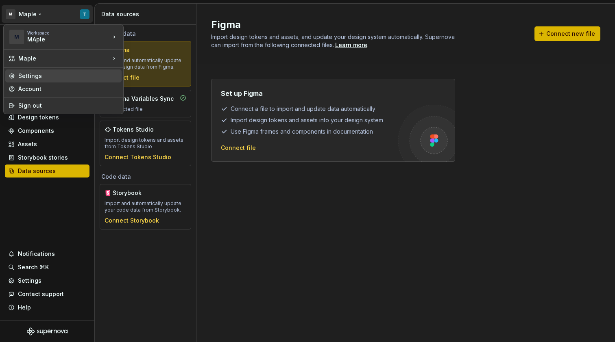
click at [103, 78] on div "Settings" at bounding box center [68, 76] width 100 height 8
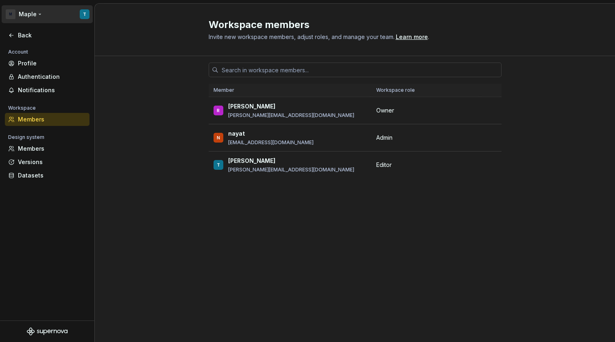
click at [35, 11] on html "M Maple T Back Account Profile Authentication Notifications Workspace Members D…" at bounding box center [307, 171] width 615 height 342
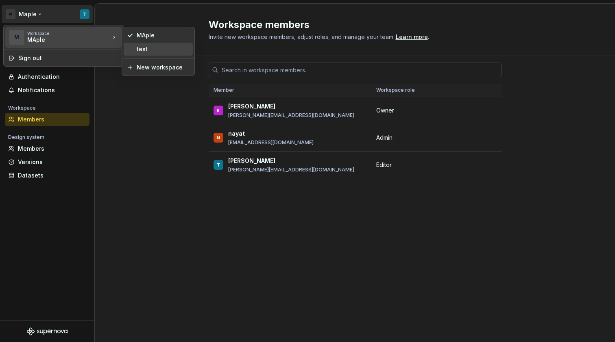
click at [148, 46] on div "test" at bounding box center [163, 49] width 53 height 8
